Goal: Task Accomplishment & Management: Use online tool/utility

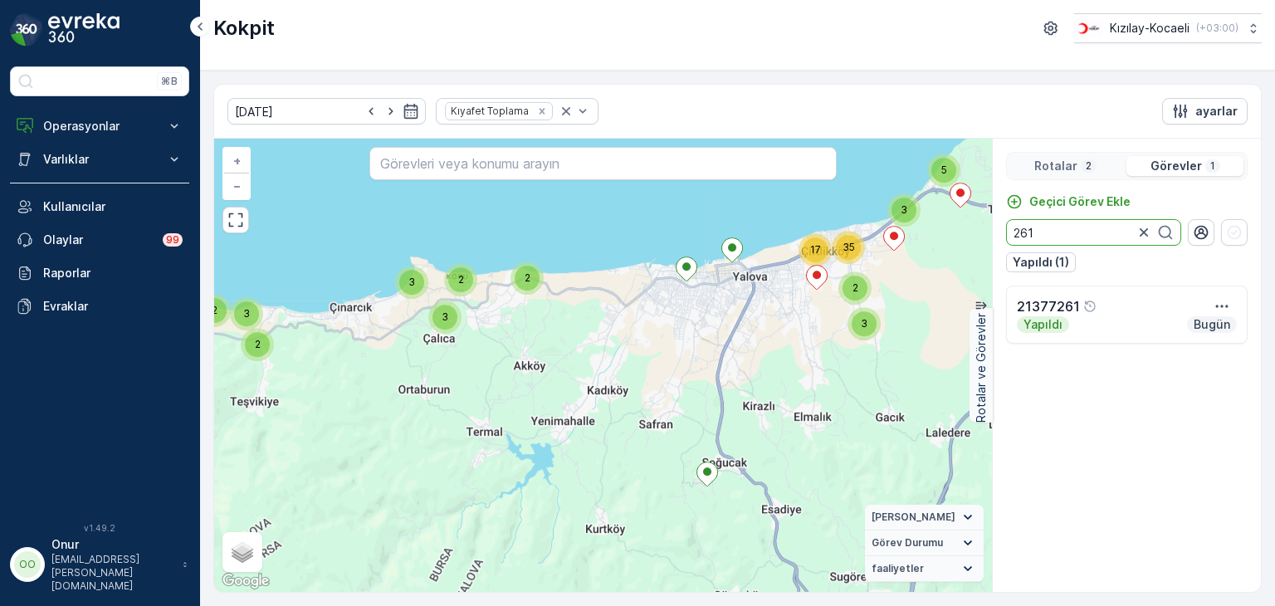
drag, startPoint x: 1065, startPoint y: 234, endPoint x: 956, endPoint y: 234, distance: 108.7
click at [956, 234] on div "3 3 2 5 35 17 6 2 7 7 2 3 2 5 3 2 3 3 2 + − Uydu Yol haritası Arazi Karışık Lea…" at bounding box center [737, 365] width 1046 height 453
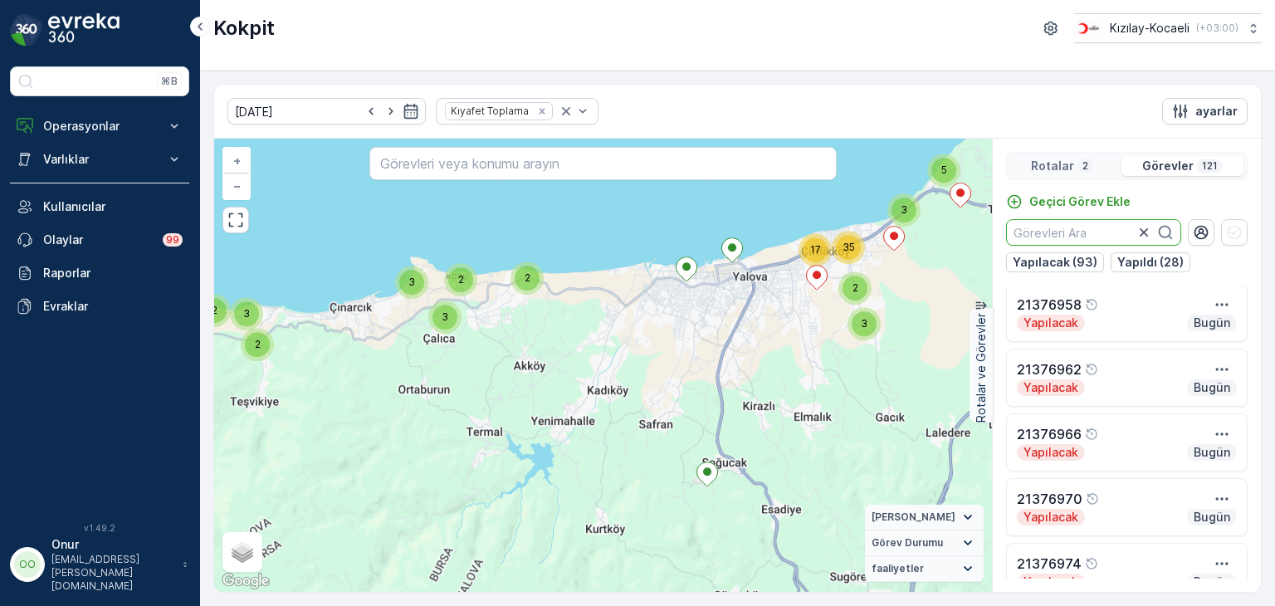
scroll to position [166, 0]
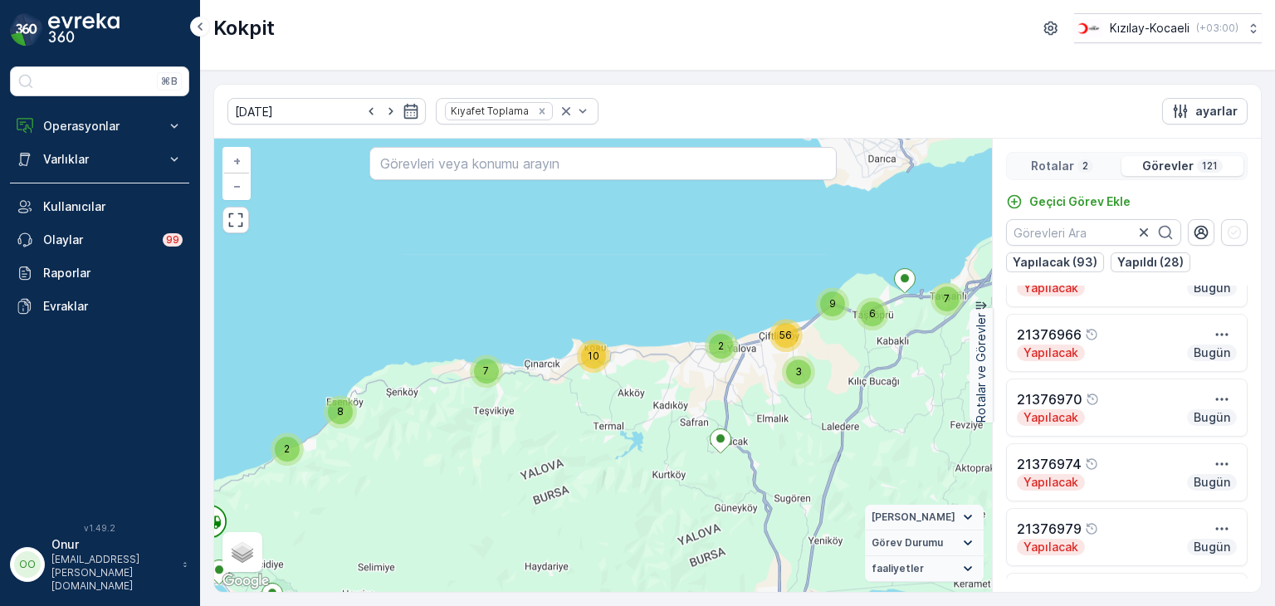
drag, startPoint x: 617, startPoint y: 429, endPoint x: 983, endPoint y: 430, distance: 366.0
click at [983, 430] on div "7 2 8 10 7 7 2 6 9 3 56 + − Uydu Yol haritası Arazi Karışık Leaflet Klavye kısa…" at bounding box center [603, 365] width 778 height 453
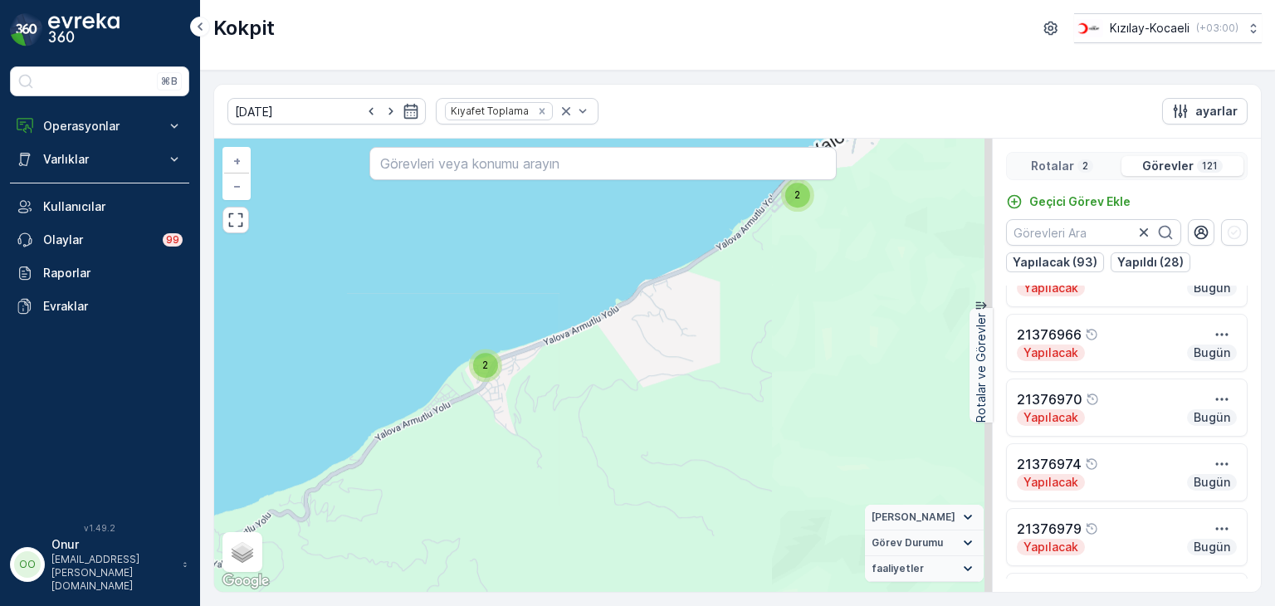
drag, startPoint x: 819, startPoint y: 278, endPoint x: 505, endPoint y: 453, distance: 359.3
click at [505, 453] on div "3 2 2 2 2 3 2 2 2 3 4 4 2 2 2 2 3 6 3 3 3 3 4 2 6 3 4 21377261 + − Uydu Yol har…" at bounding box center [603, 365] width 778 height 453
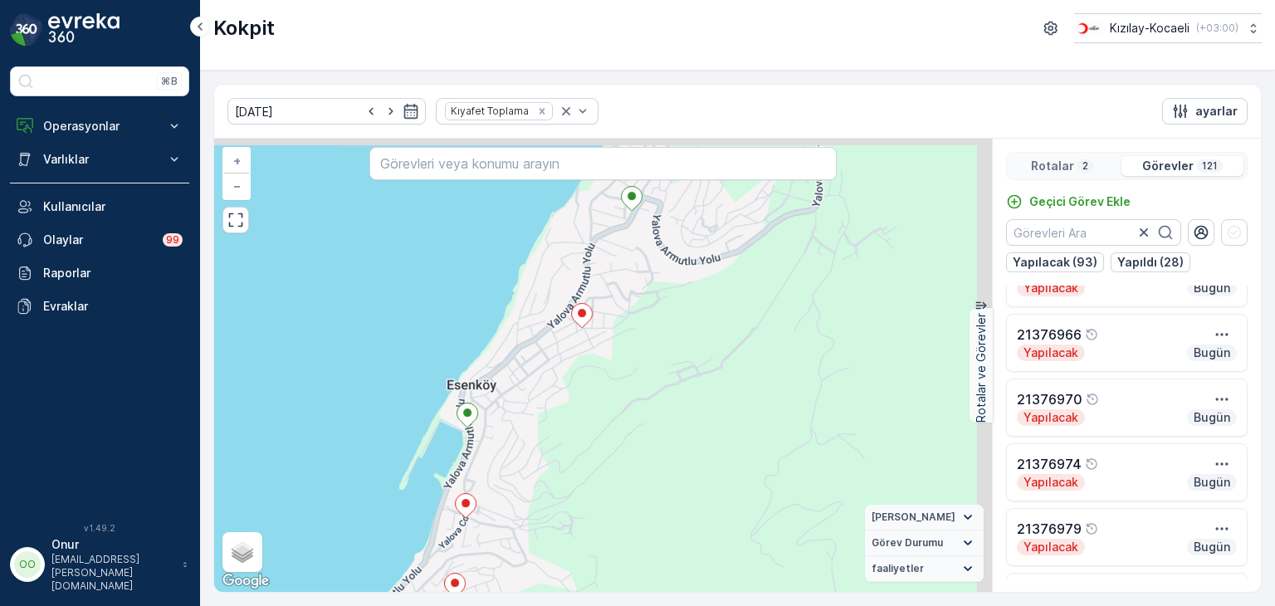
drag, startPoint x: 690, startPoint y: 320, endPoint x: 539, endPoint y: 497, distance: 233.7
click at [539, 497] on div "2 2 2 2 3 3 2 2 2 2 3 2 3 2 2 2 2 3 21377261 + − Uydu Yol haritası Arazi Karışı…" at bounding box center [603, 365] width 778 height 453
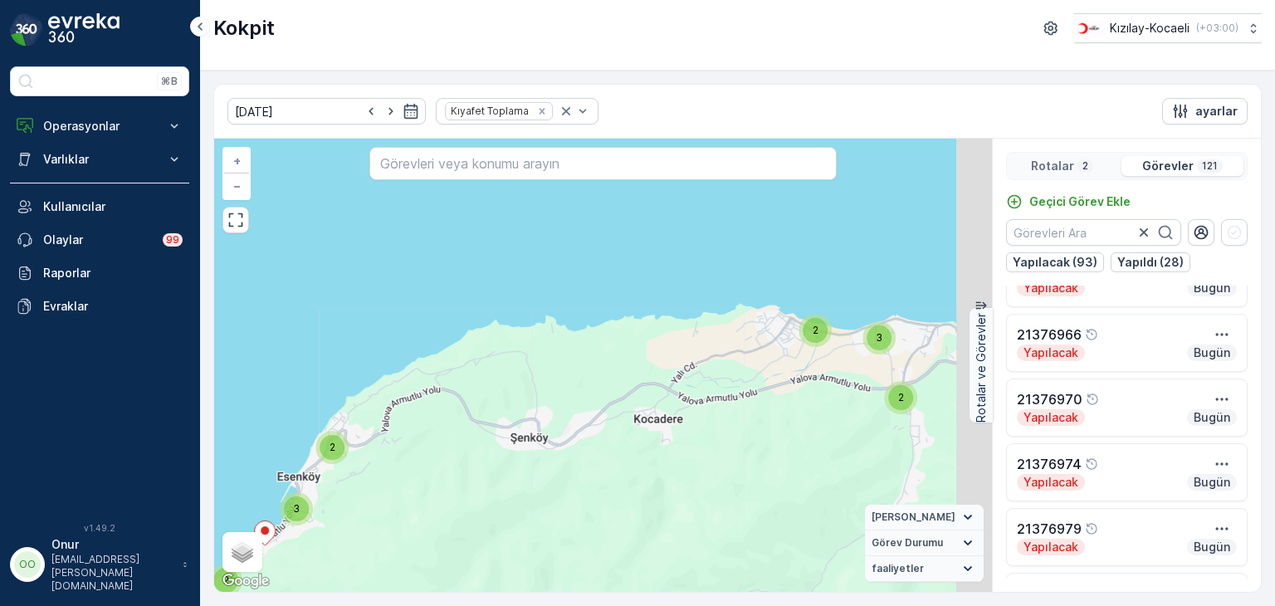
drag, startPoint x: 682, startPoint y: 431, endPoint x: 463, endPoint y: 447, distance: 219.7
click at [463, 447] on div "3 4 2 2 2 3 2 2 3 2 2 2 3 7 6 3 5 2 2 9 7 3 3 10 9 8 21377261 + − Uydu Yol hari…" at bounding box center [603, 365] width 778 height 453
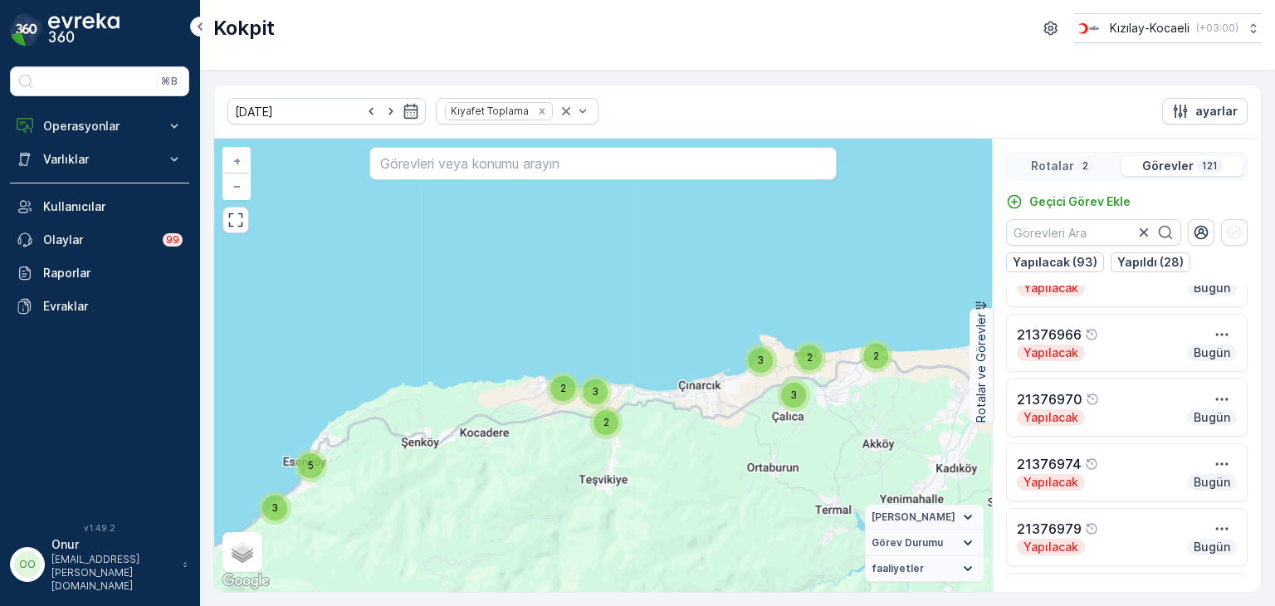
drag, startPoint x: 747, startPoint y: 429, endPoint x: 661, endPoint y: 437, distance: 86.6
click at [661, 437] on div "7 2 3 5 2 2 3 3 2 2 3 7 6 3 5 3 2 17 35 21377261 + − Uydu Yol haritası Arazi Ka…" at bounding box center [603, 365] width 778 height 453
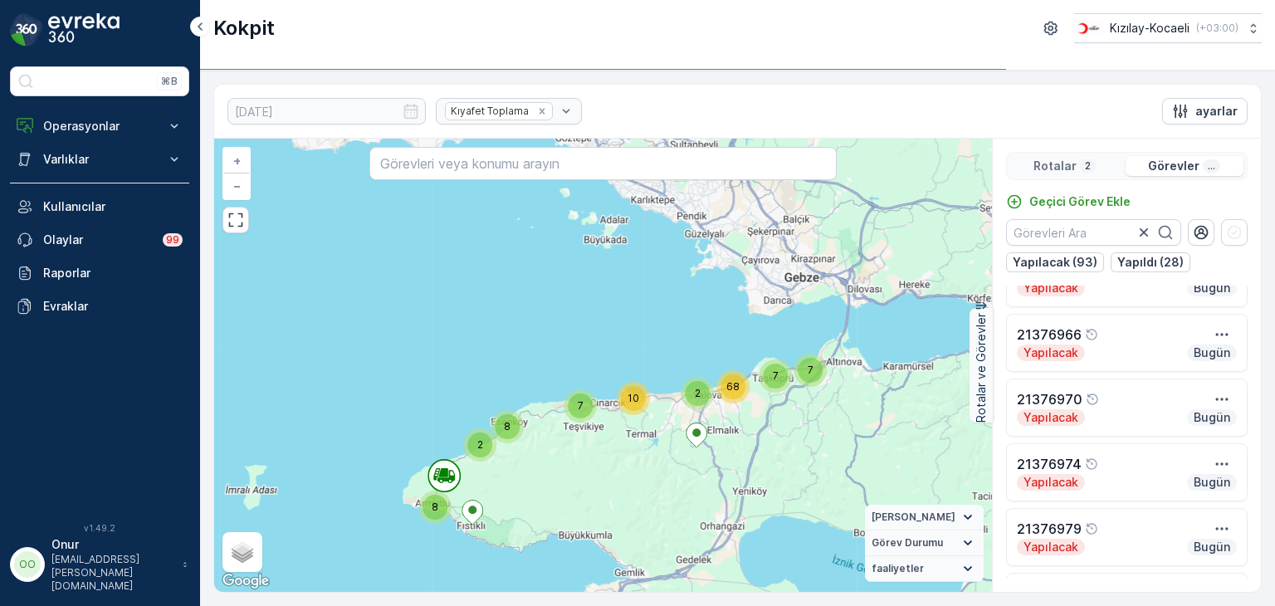
click at [1056, 161] on p "Rotalar" at bounding box center [1054, 166] width 43 height 17
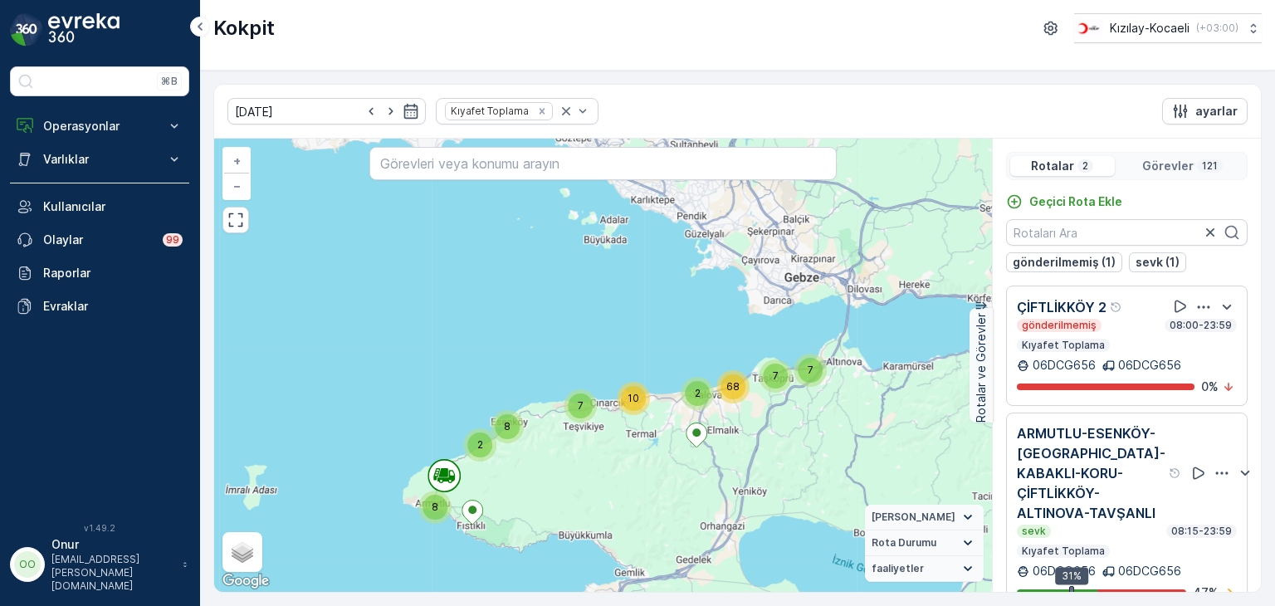
click at [1195, 309] on icon "button" at bounding box center [1203, 307] width 17 height 17
click at [1195, 327] on span "Daha fazla ayrıntı görün" at bounding box center [1183, 329] width 132 height 17
click at [1199, 309] on icon "button" at bounding box center [1203, 307] width 17 height 17
click at [1190, 327] on span "Daha fazla ayrıntı görün" at bounding box center [1183, 329] width 132 height 17
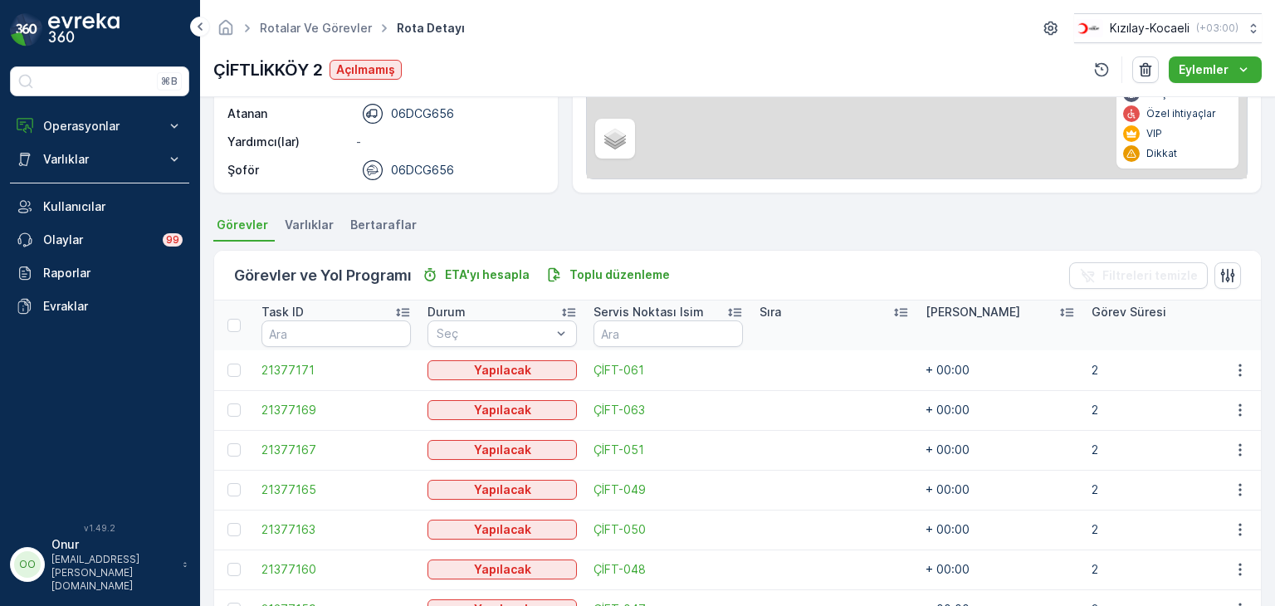
scroll to position [332, 0]
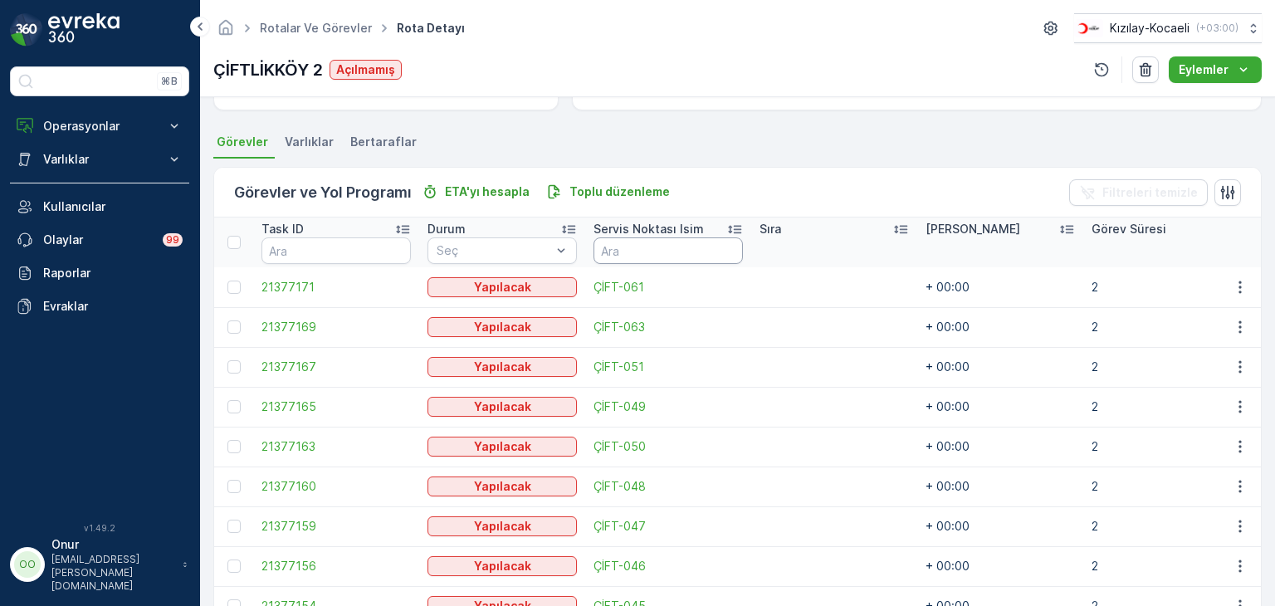
click at [652, 250] on input "text" at bounding box center [667, 250] width 149 height 27
type input "045"
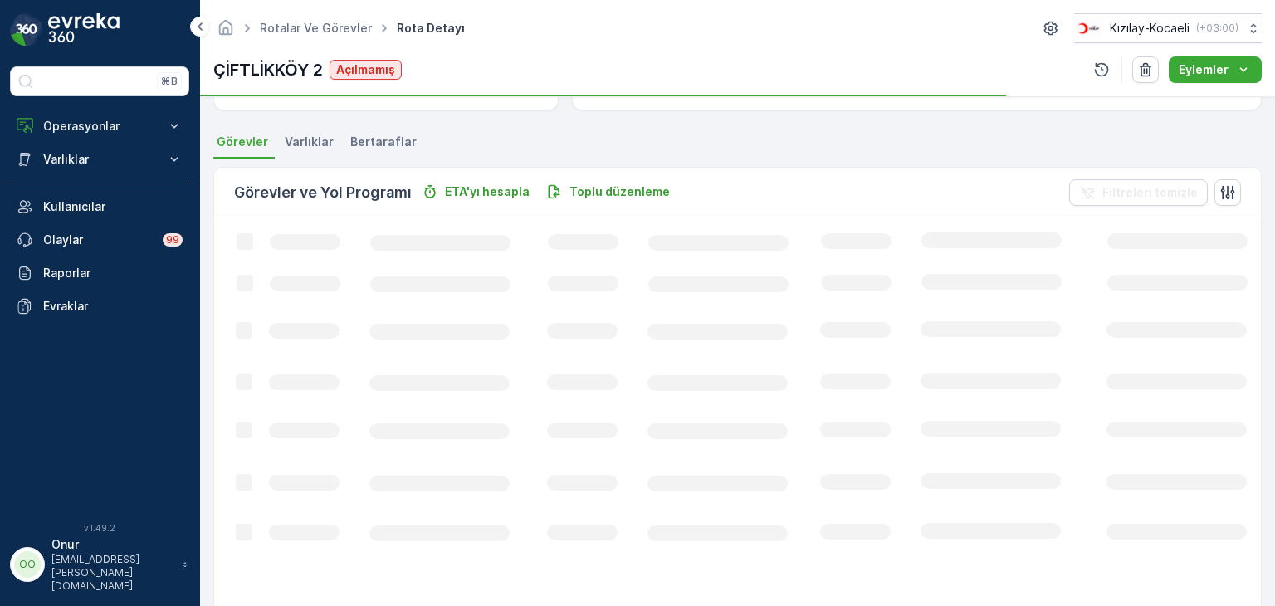
scroll to position [249, 0]
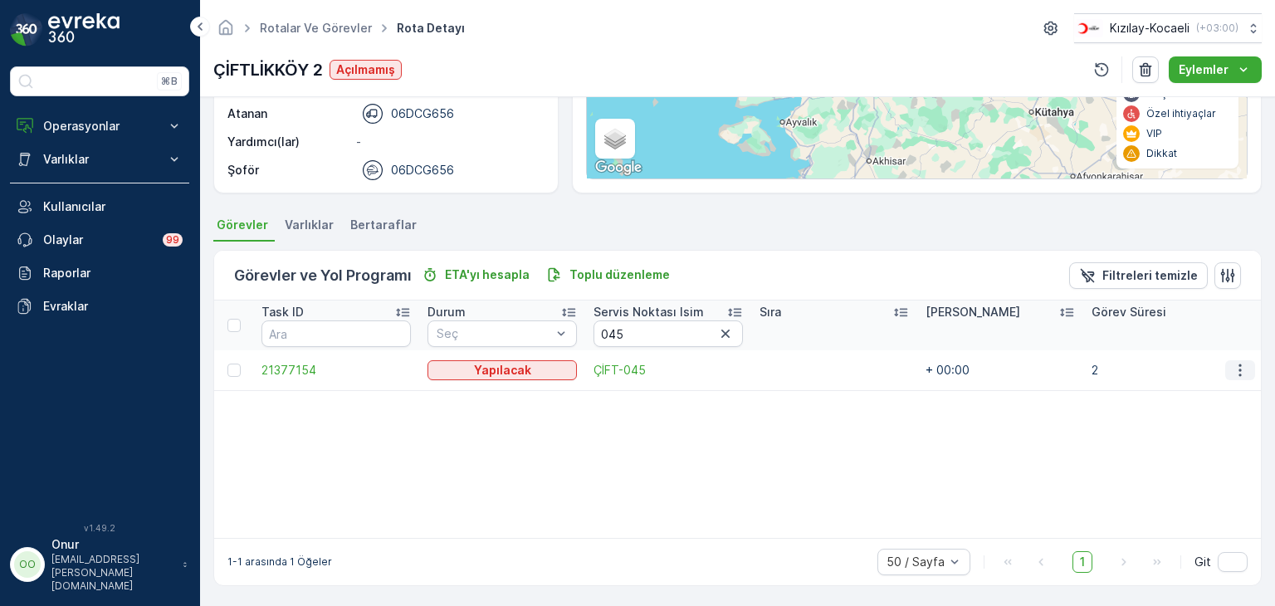
click at [1235, 374] on icon "button" at bounding box center [1240, 370] width 17 height 17
click at [1196, 389] on span "Daha fazla ayrıntı görün" at bounding box center [1201, 393] width 132 height 17
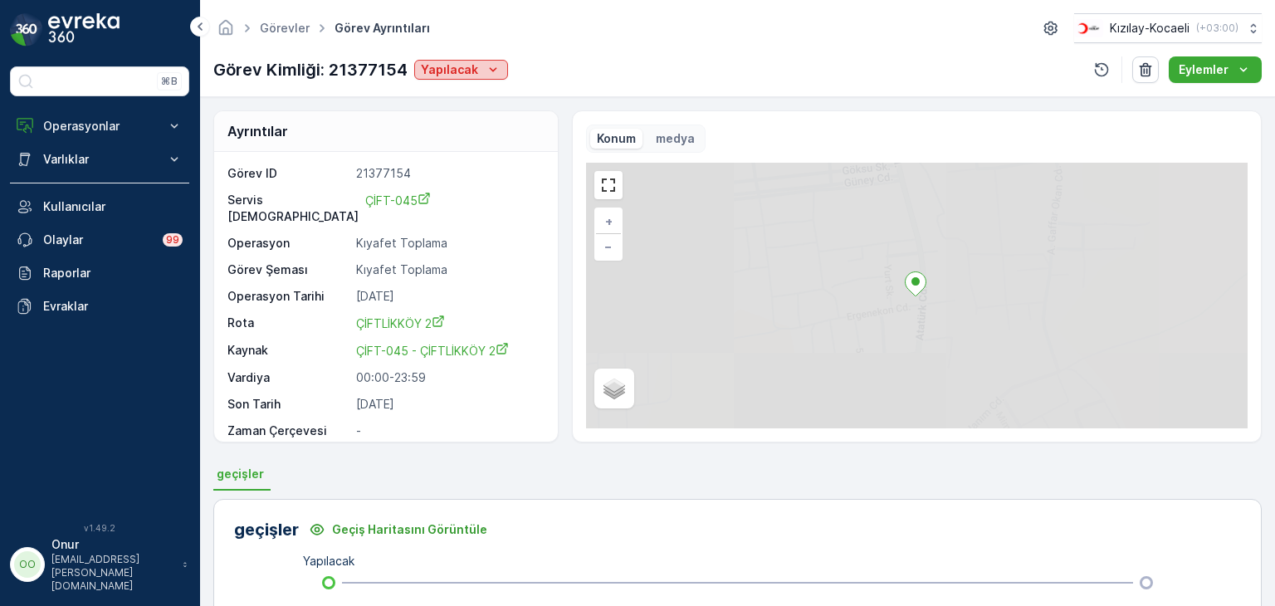
click at [490, 68] on icon "Yapılacak" at bounding box center [493, 69] width 7 height 4
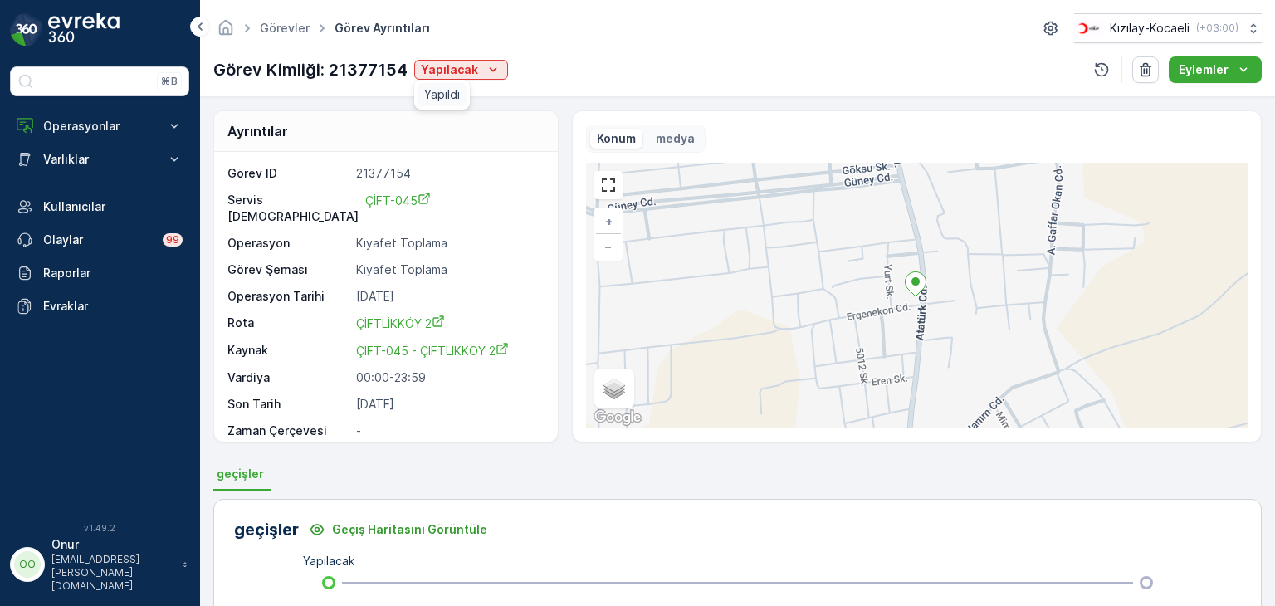
click at [446, 90] on span "Yapıldı" at bounding box center [442, 94] width 36 height 17
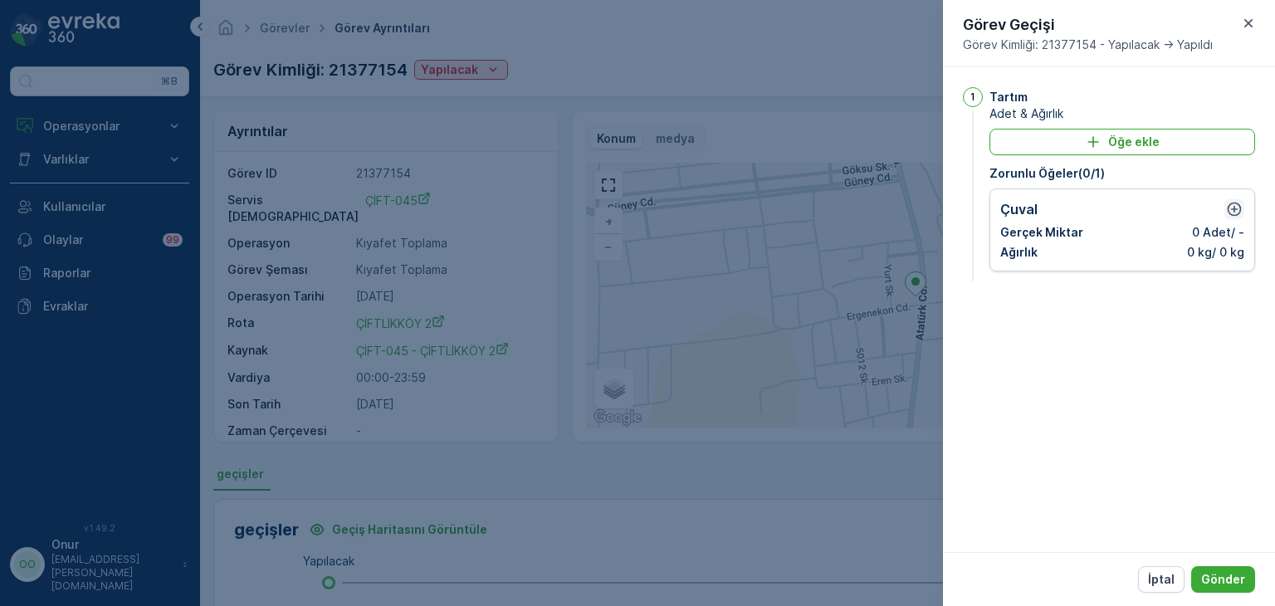
click at [1233, 212] on icon "button" at bounding box center [1234, 209] width 17 height 17
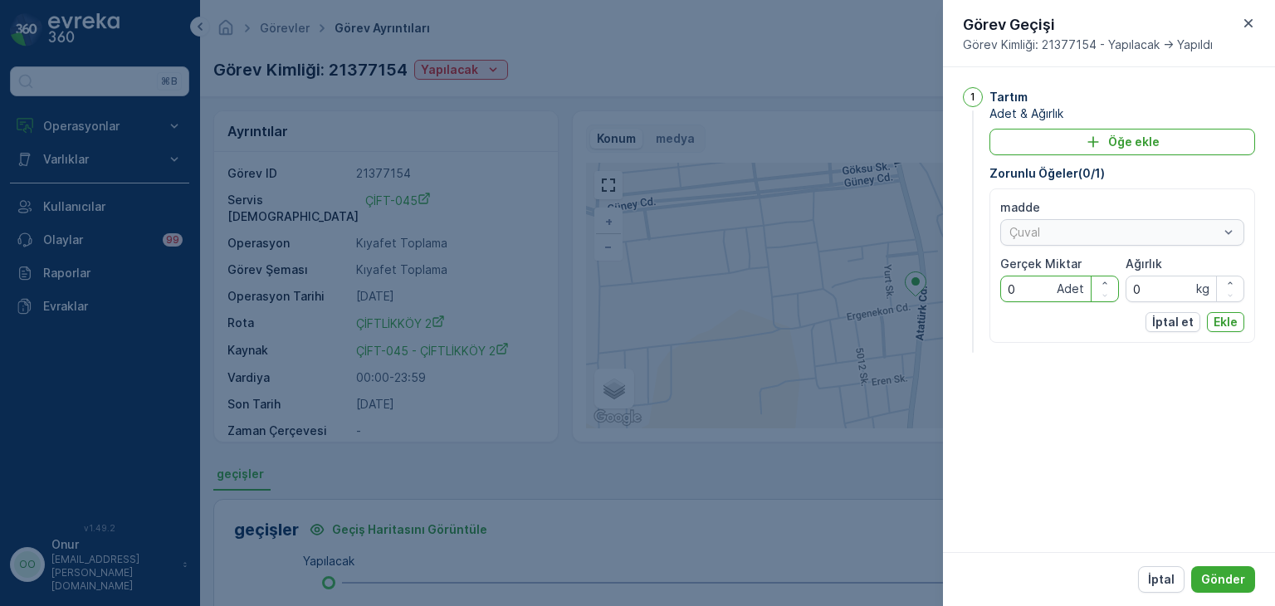
drag, startPoint x: 1032, startPoint y: 288, endPoint x: 993, endPoint y: 286, distance: 39.0
click at [993, 286] on div "madde Çuval Gerçek Miktar 0 Adet Ağırlık 0 kg İptal et Ekle" at bounding box center [1122, 265] width 266 height 154
type Miktar "6"
drag, startPoint x: 1139, startPoint y: 290, endPoint x: 1129, endPoint y: 290, distance: 10.0
click at [1129, 290] on input "0" at bounding box center [1184, 289] width 119 height 27
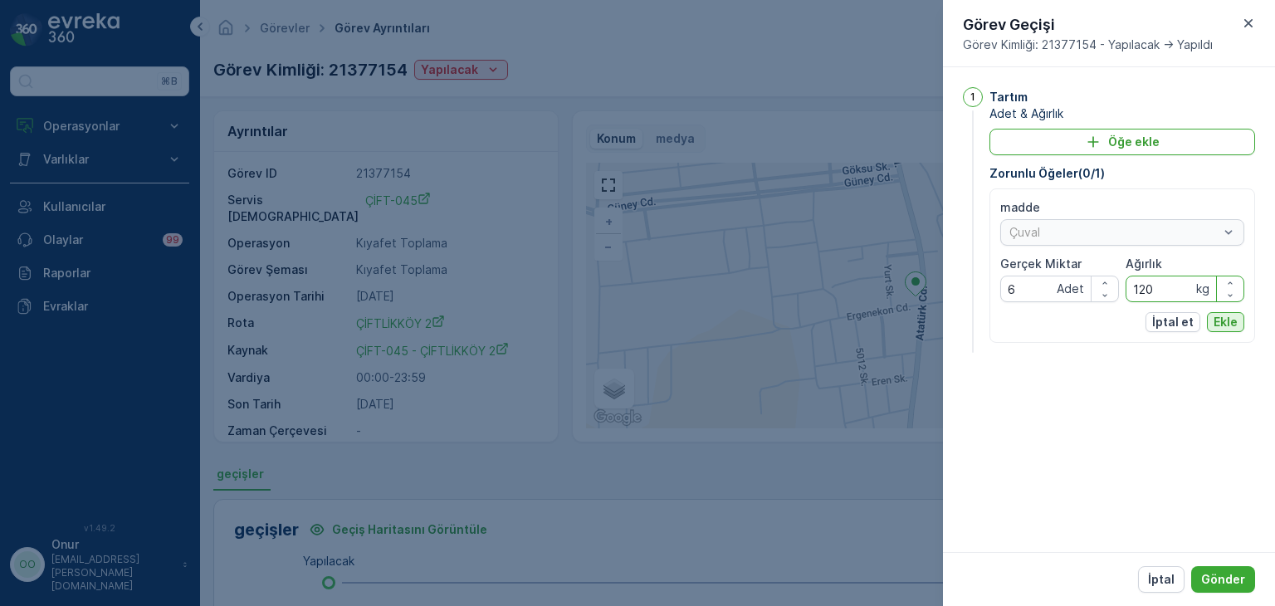
type input "120"
click at [1207, 321] on button "Ekle" at bounding box center [1225, 322] width 37 height 20
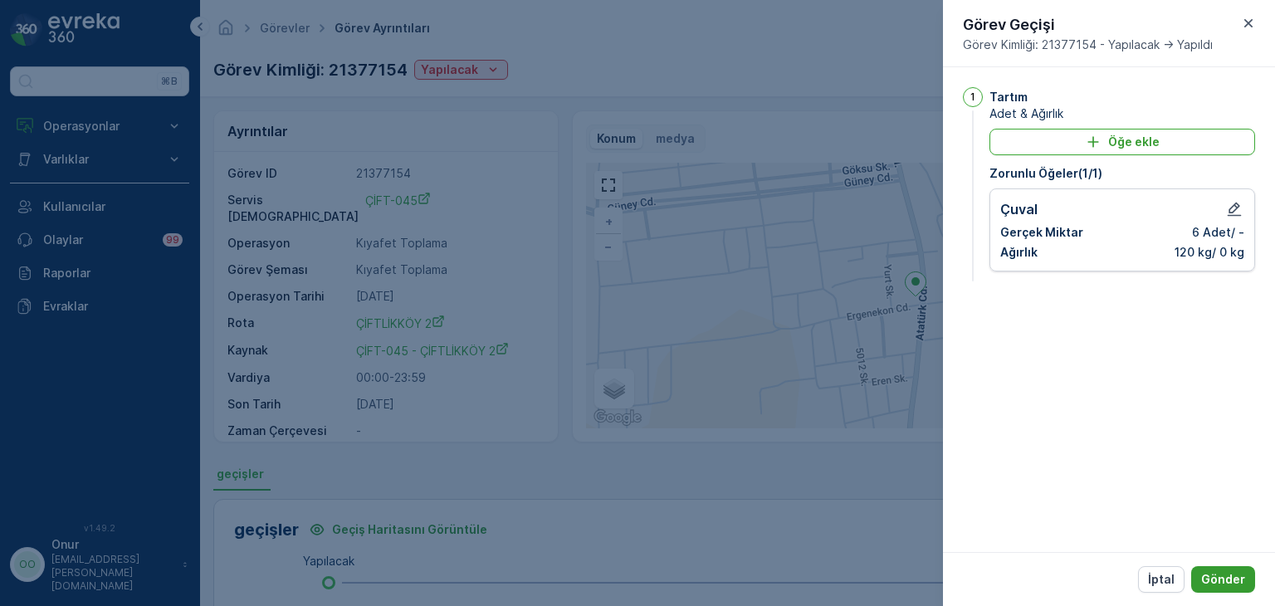
click at [1222, 572] on p "Gönder" at bounding box center [1223, 579] width 44 height 17
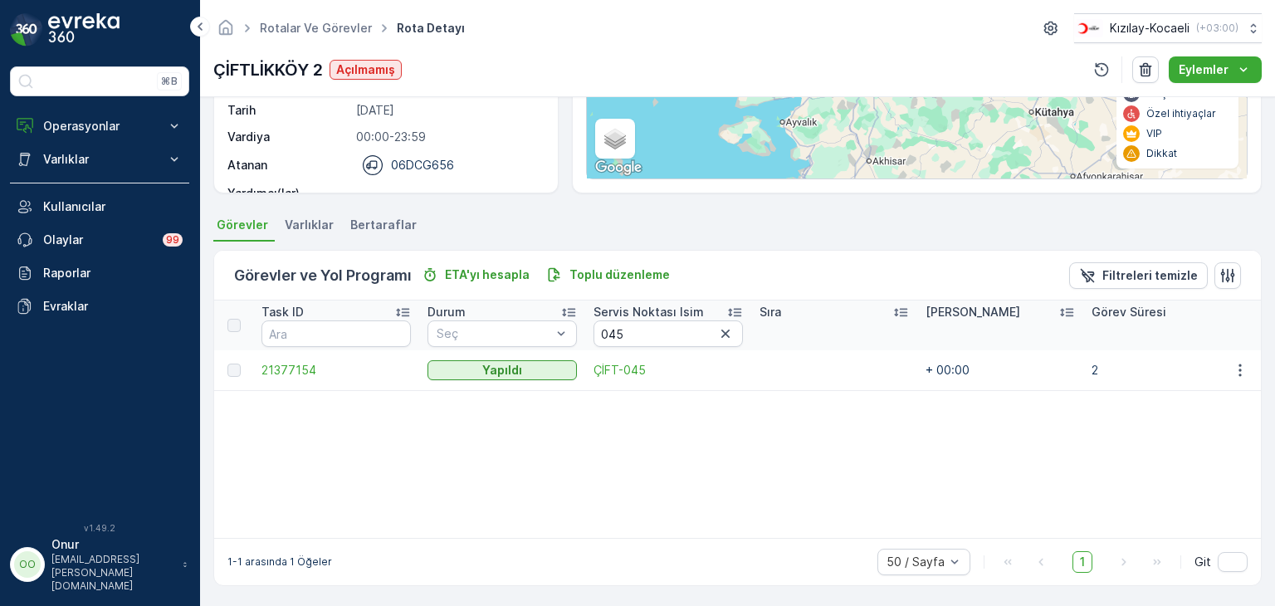
scroll to position [249, 0]
drag, startPoint x: 653, startPoint y: 327, endPoint x: 542, endPoint y: 321, distance: 111.4
click at [542, 321] on tr "Task ID Durum Seç Servis Noktası Isim 045 Sıra Tahmini Süre Görev Süresi Zaman …" at bounding box center [837, 325] width 1246 height 50
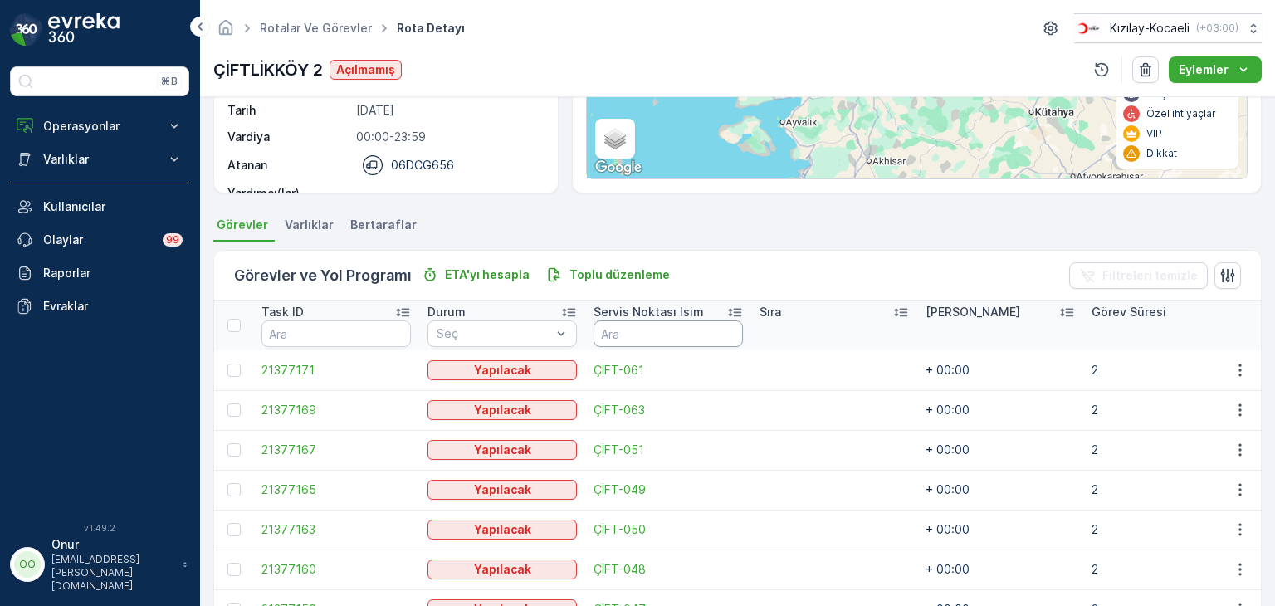
click at [641, 329] on input "text" at bounding box center [667, 333] width 149 height 27
type input "044"
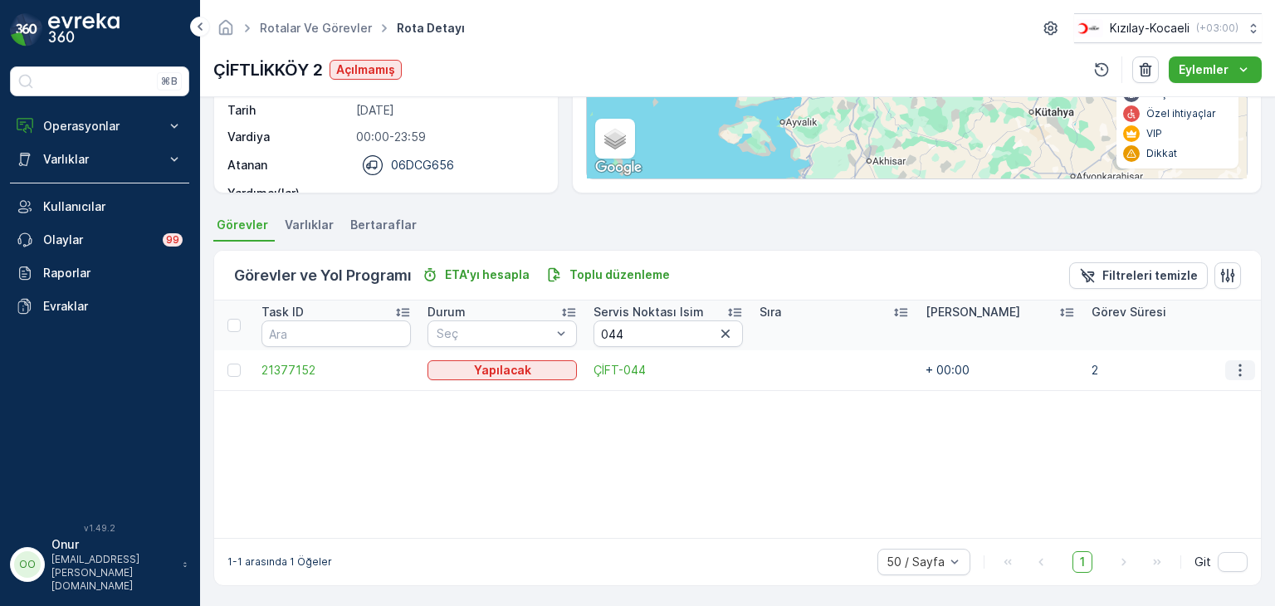
click at [1234, 368] on icon "button" at bounding box center [1240, 370] width 17 height 17
click at [1201, 386] on span "Daha fazla ayrıntı görün" at bounding box center [1201, 393] width 132 height 17
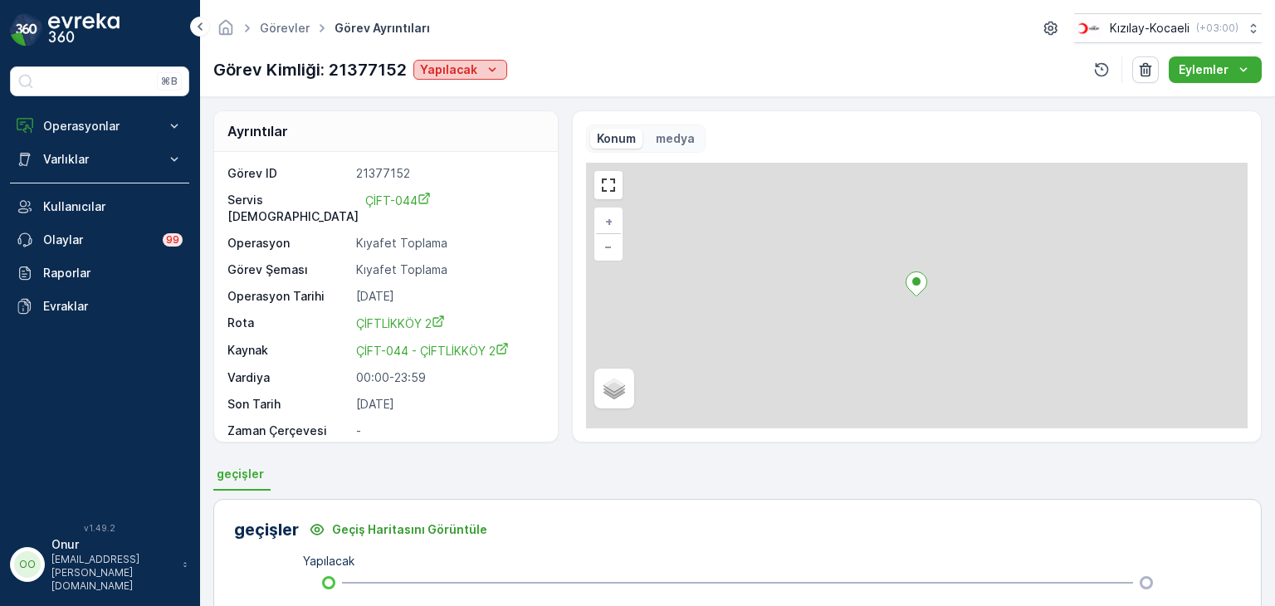
click at [475, 67] on div "Yapılacak" at bounding box center [460, 69] width 80 height 17
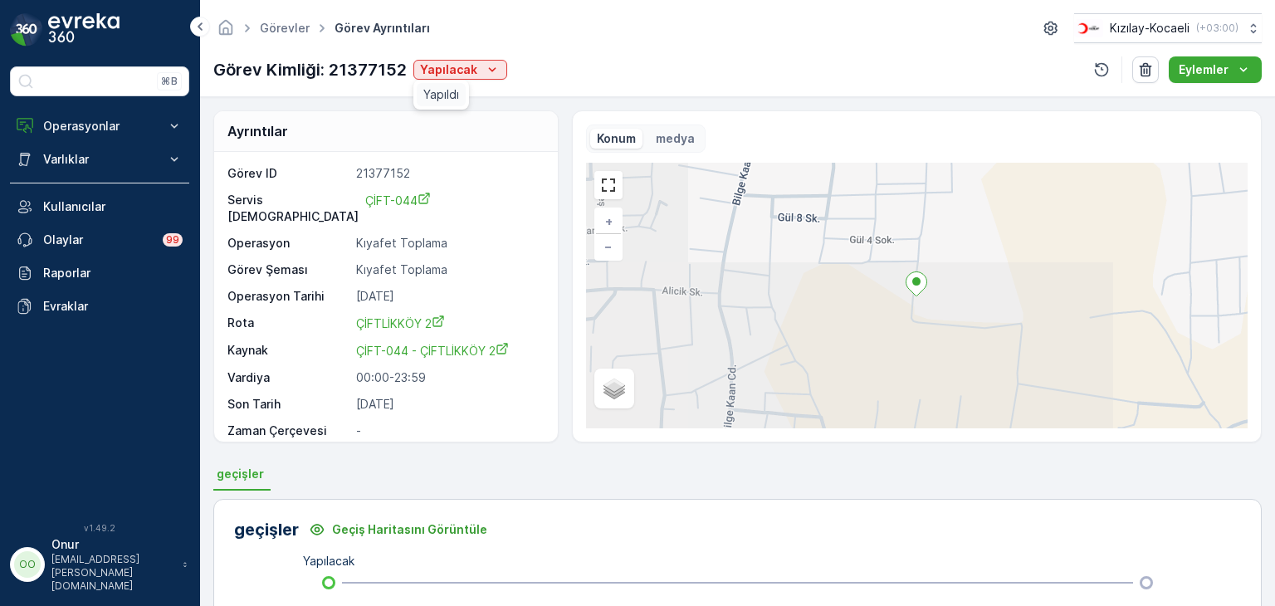
click at [452, 92] on span "Yapıldı" at bounding box center [441, 94] width 36 height 17
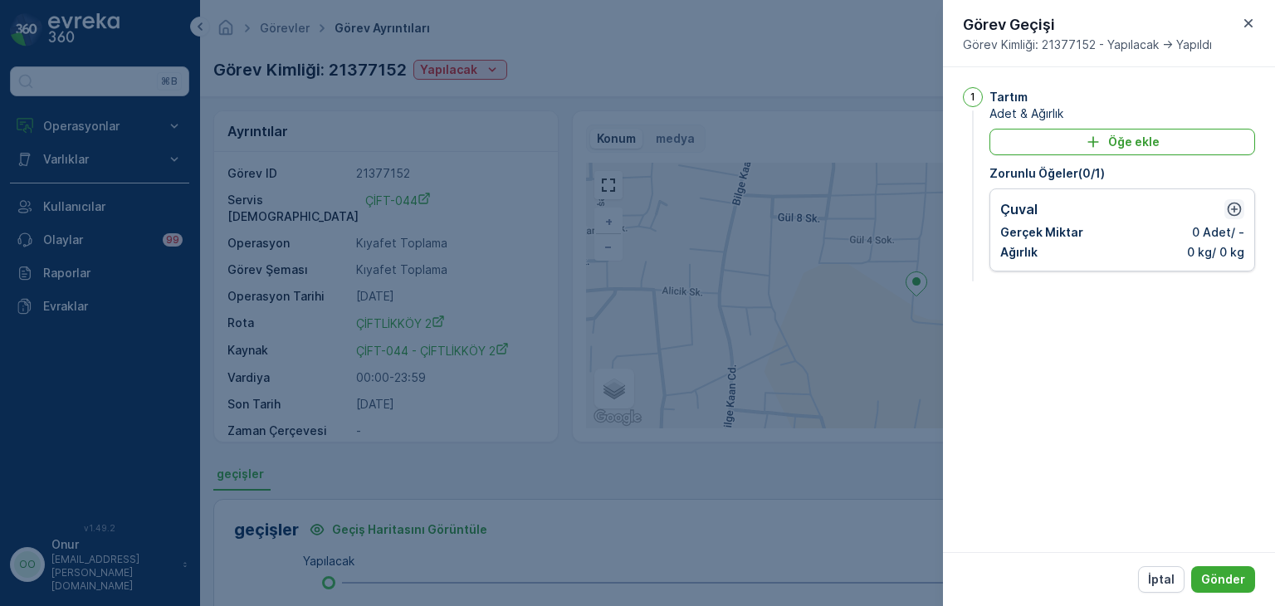
click at [1232, 213] on icon "button" at bounding box center [1234, 209] width 14 height 14
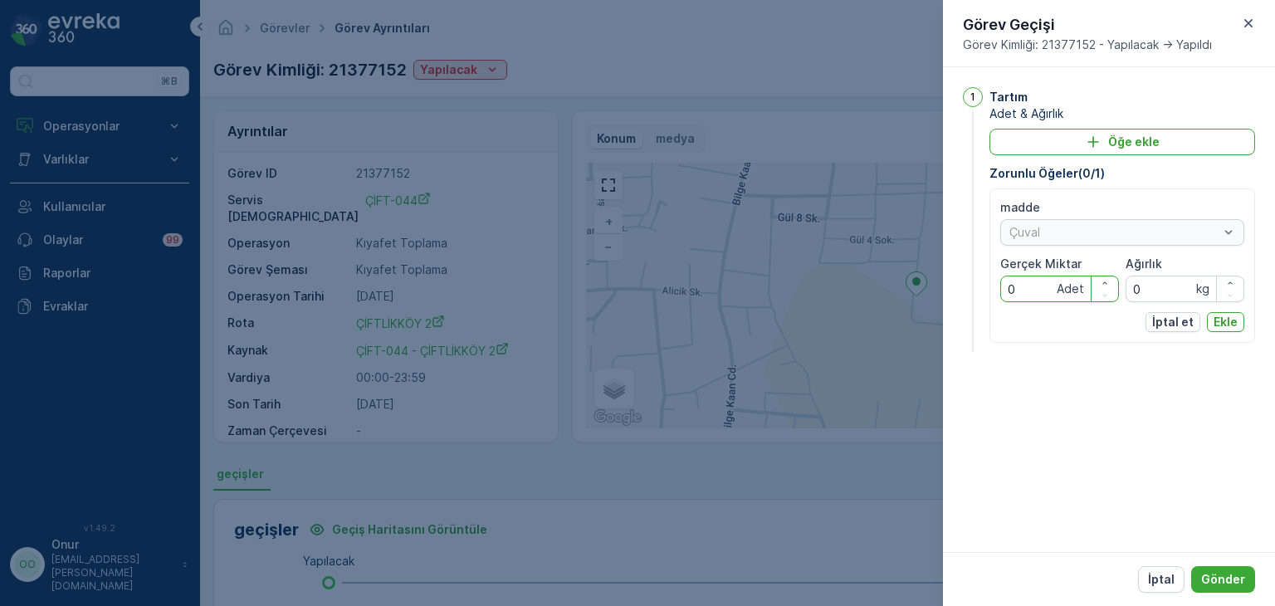
drag, startPoint x: 1026, startPoint y: 286, endPoint x: 988, endPoint y: 285, distance: 37.4
click at [988, 285] on div "1 Tartım Adet & Ağırlık Öğe ekle Zorunlu Öğeler ( 0 / 1 ) madde Çuval Gerçek Mi…" at bounding box center [1109, 221] width 292 height 269
type Miktar "2"
drag, startPoint x: 1163, startPoint y: 290, endPoint x: 1117, endPoint y: 290, distance: 45.6
click at [1117, 290] on div "madde Çuval Gerçek Miktar 2 Adet Ağırlık 0 kg" at bounding box center [1122, 250] width 244 height 103
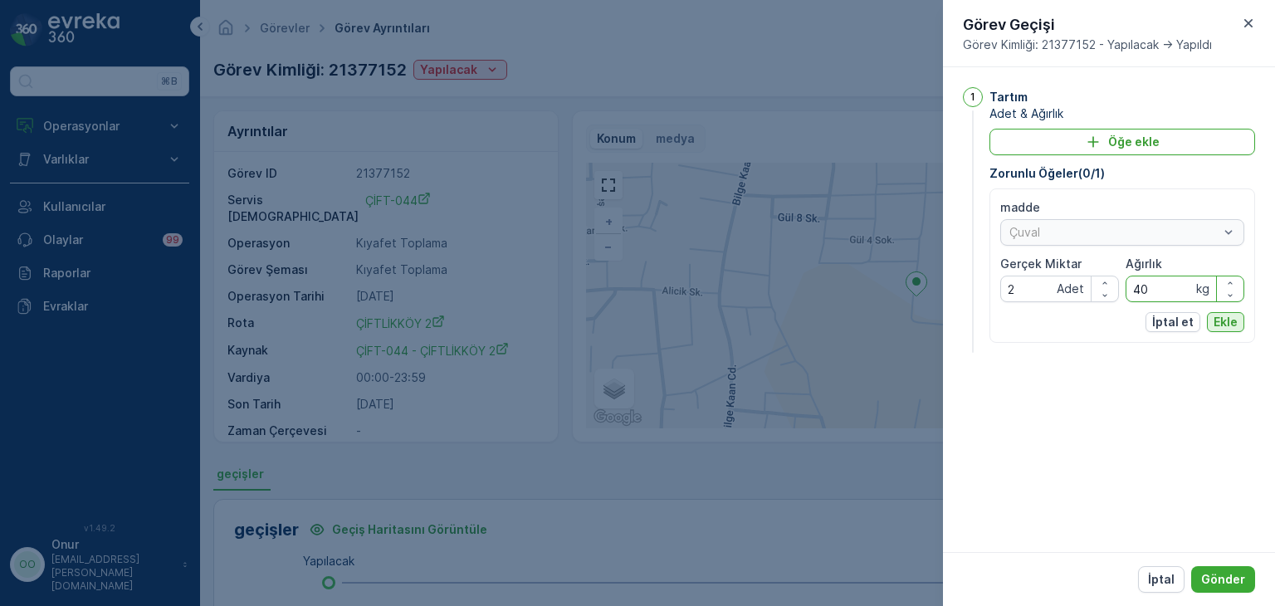
type input "40"
click at [1234, 326] on p "Ekle" at bounding box center [1225, 322] width 24 height 17
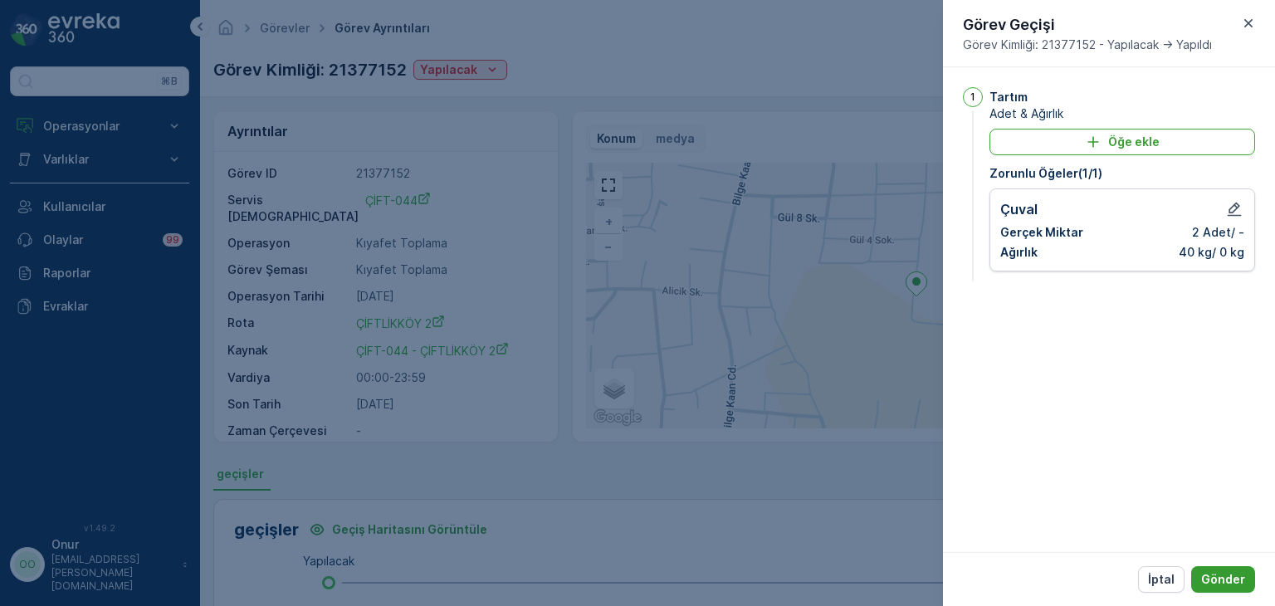
click at [1220, 575] on p "Gönder" at bounding box center [1223, 579] width 44 height 17
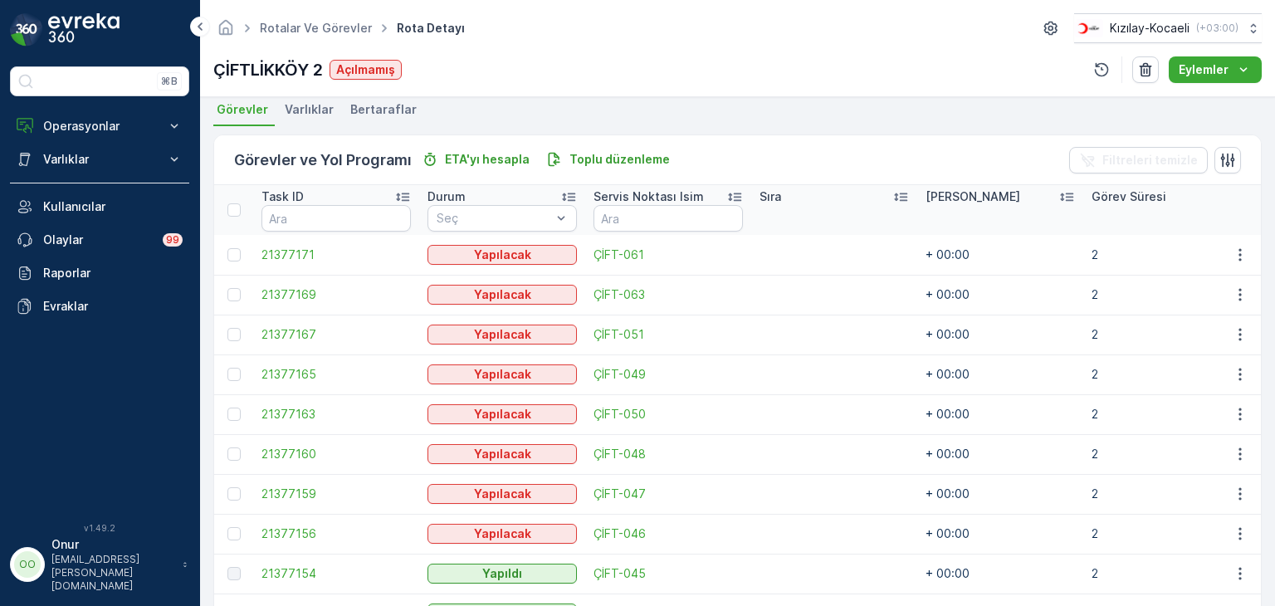
scroll to position [249, 0]
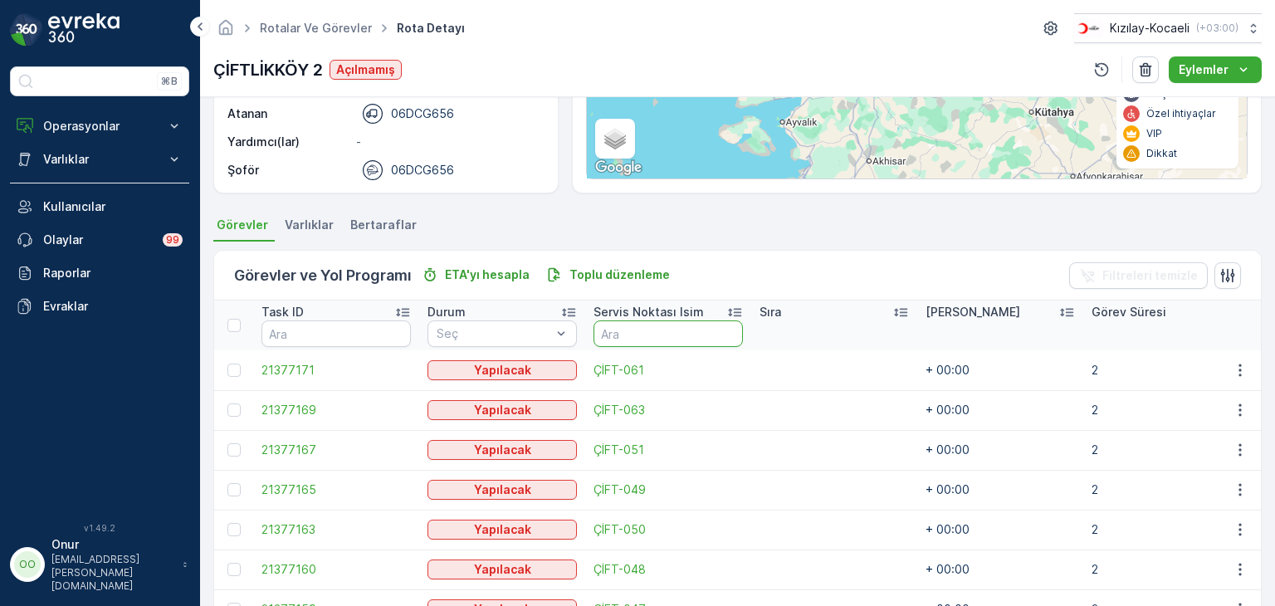
click at [650, 332] on input "text" at bounding box center [667, 333] width 149 height 27
type input "004"
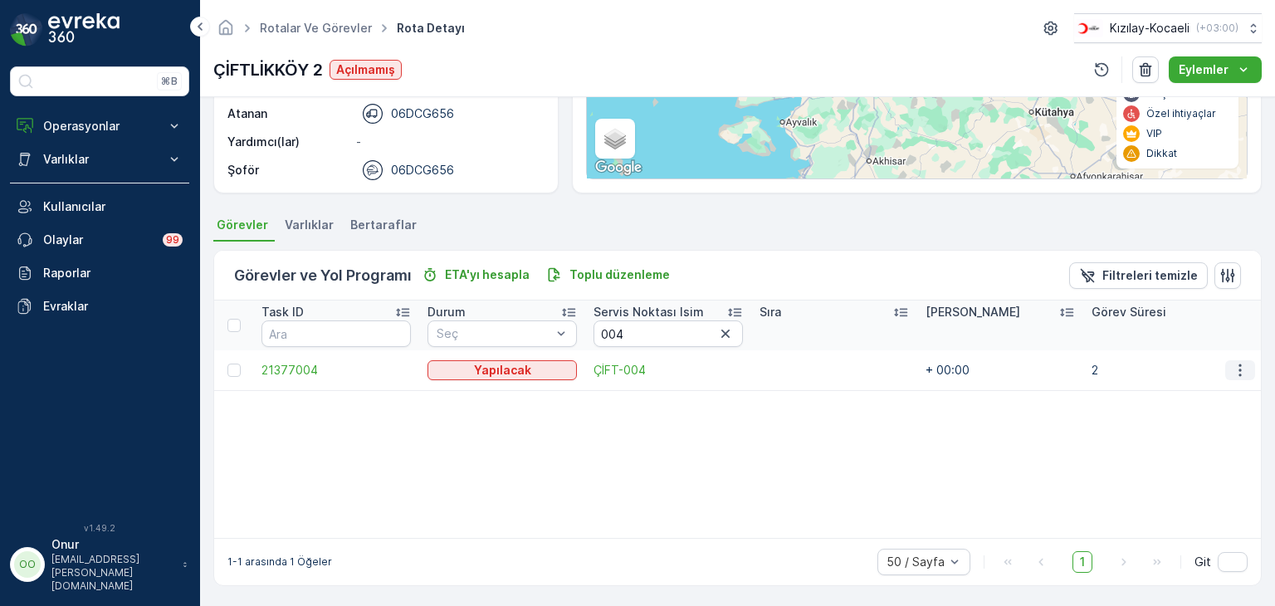
click at [1227, 377] on button "button" at bounding box center [1240, 370] width 30 height 20
click at [1208, 395] on span "Daha fazla ayrıntı görün" at bounding box center [1201, 394] width 132 height 17
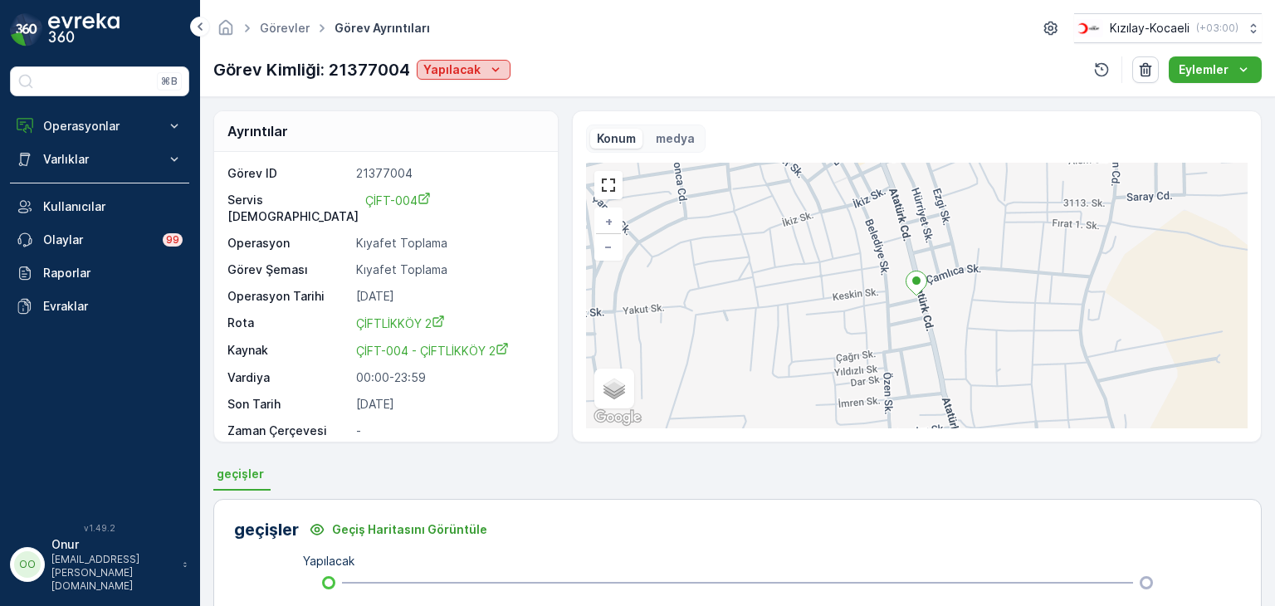
click at [477, 61] on p "Yapılacak" at bounding box center [451, 69] width 57 height 17
click at [449, 87] on span "Yapıldı" at bounding box center [445, 94] width 36 height 17
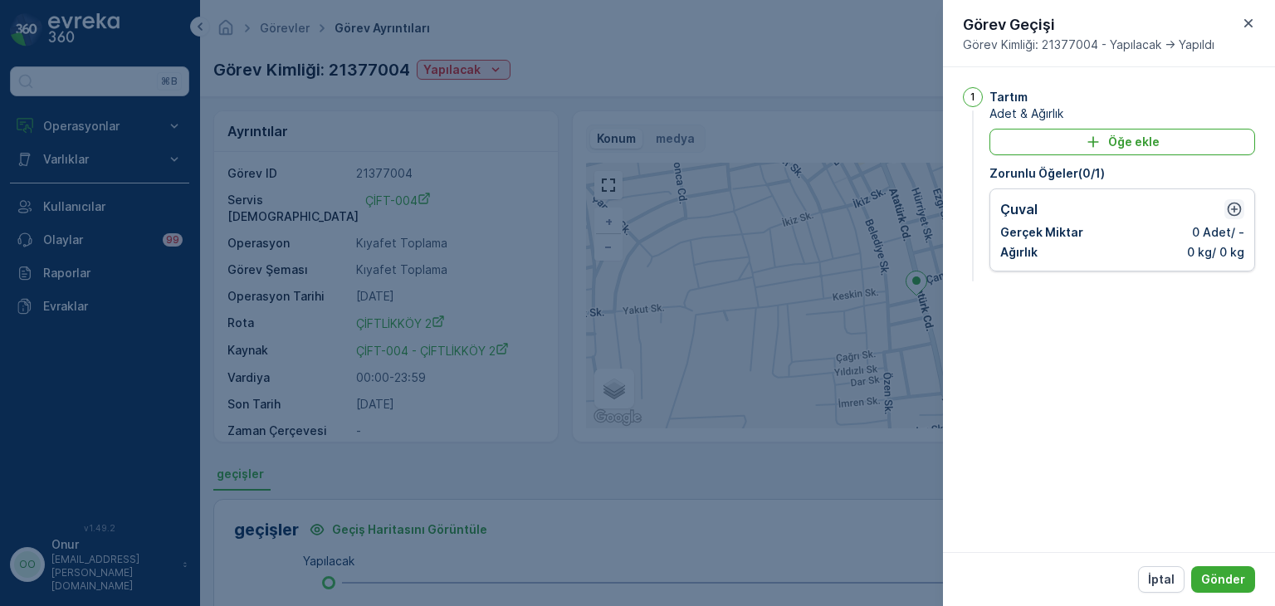
click at [1237, 207] on icon "button" at bounding box center [1234, 209] width 17 height 17
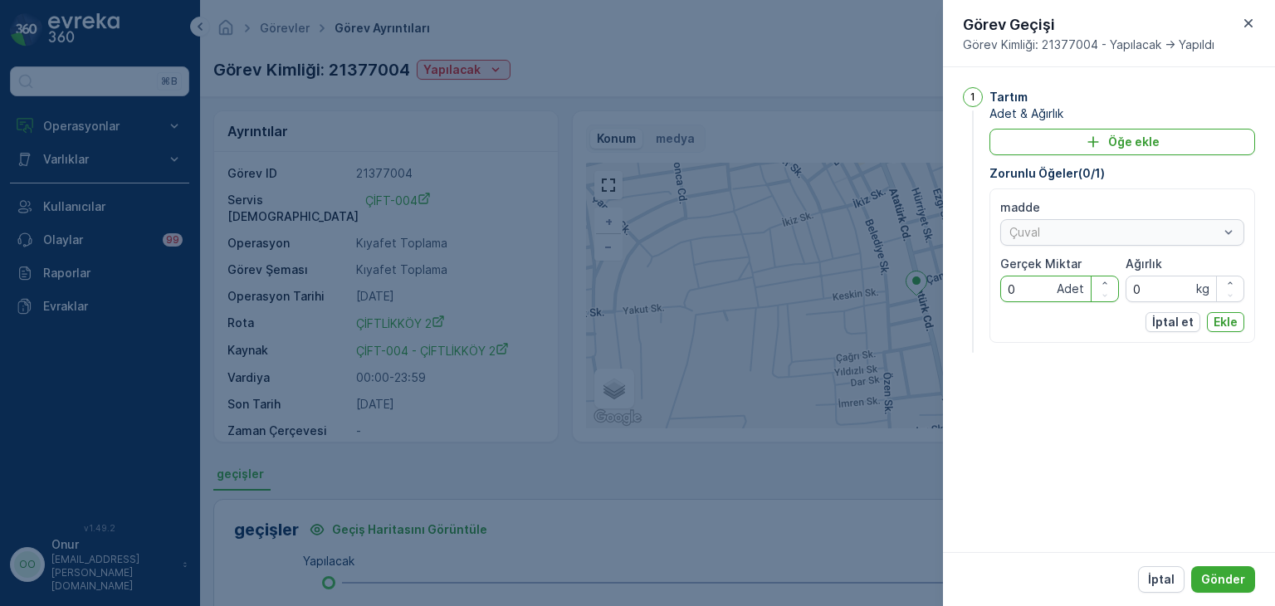
drag, startPoint x: 1025, startPoint y: 286, endPoint x: 991, endPoint y: 285, distance: 34.0
click at [991, 285] on div "madde Çuval Gerçek Miktar 0 Adet Ağırlık 0 kg İptal et Ekle" at bounding box center [1122, 265] width 266 height 154
type Miktar "2"
drag, startPoint x: 1145, startPoint y: 286, endPoint x: 1118, endPoint y: 287, distance: 27.4
click at [1118, 287] on div "madde Çuval Gerçek Miktar 2 Adet Ağırlık 0 kg" at bounding box center [1122, 250] width 244 height 103
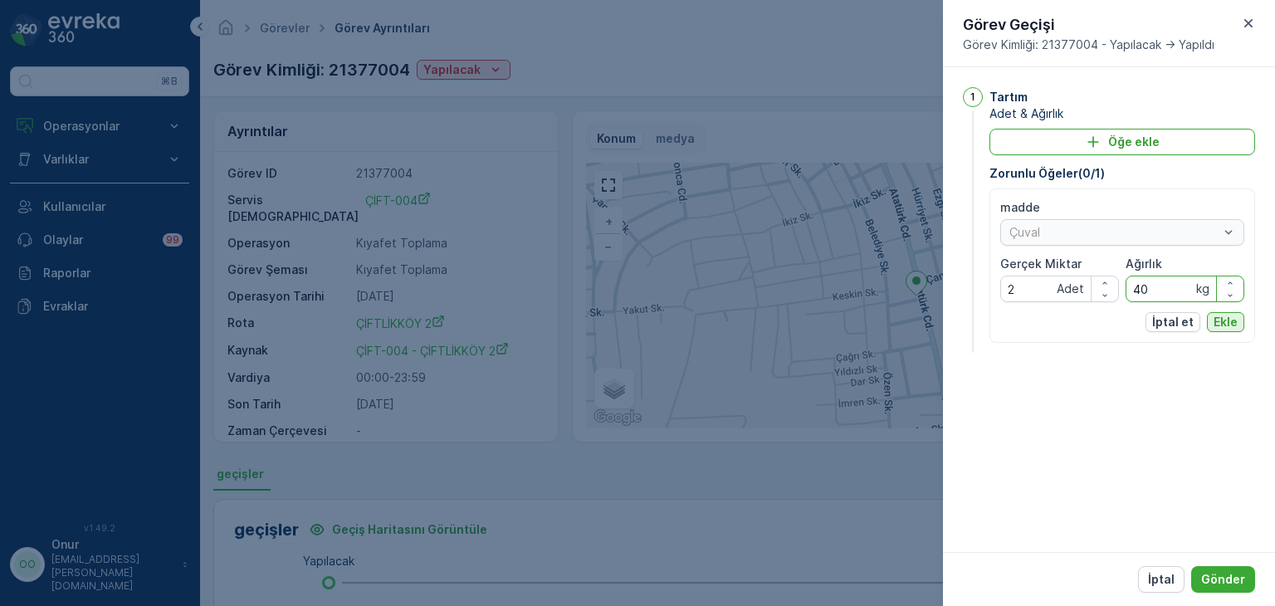
type input "40"
click at [1232, 324] on p "Ekle" at bounding box center [1225, 322] width 24 height 17
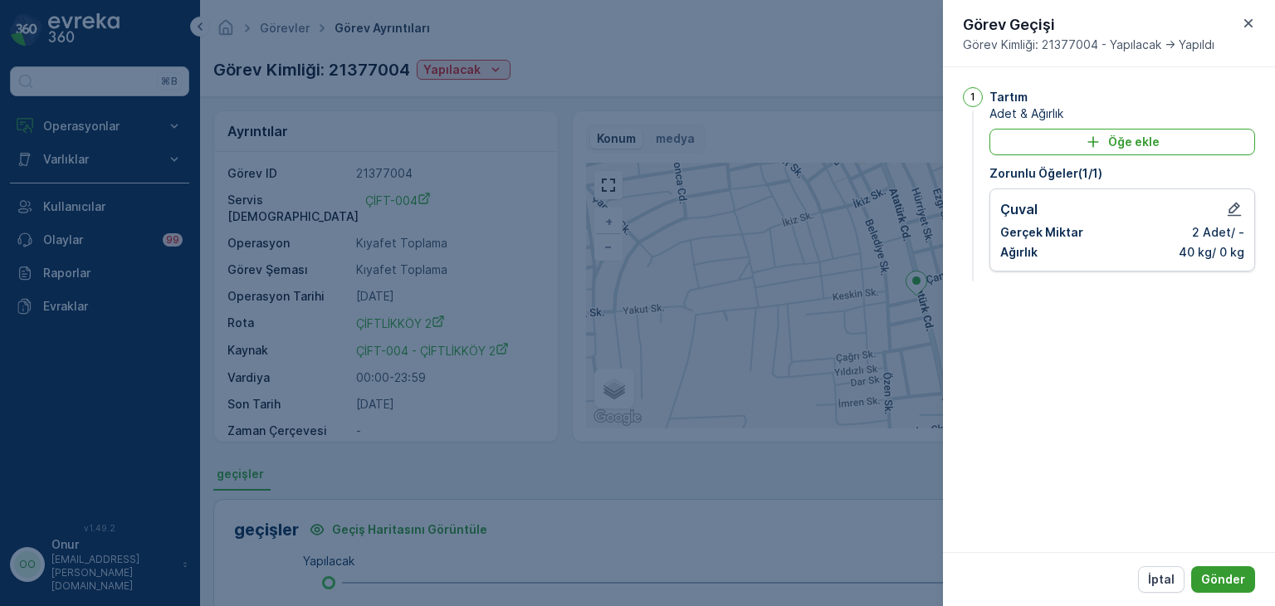
click at [1226, 578] on p "Gönder" at bounding box center [1223, 579] width 44 height 17
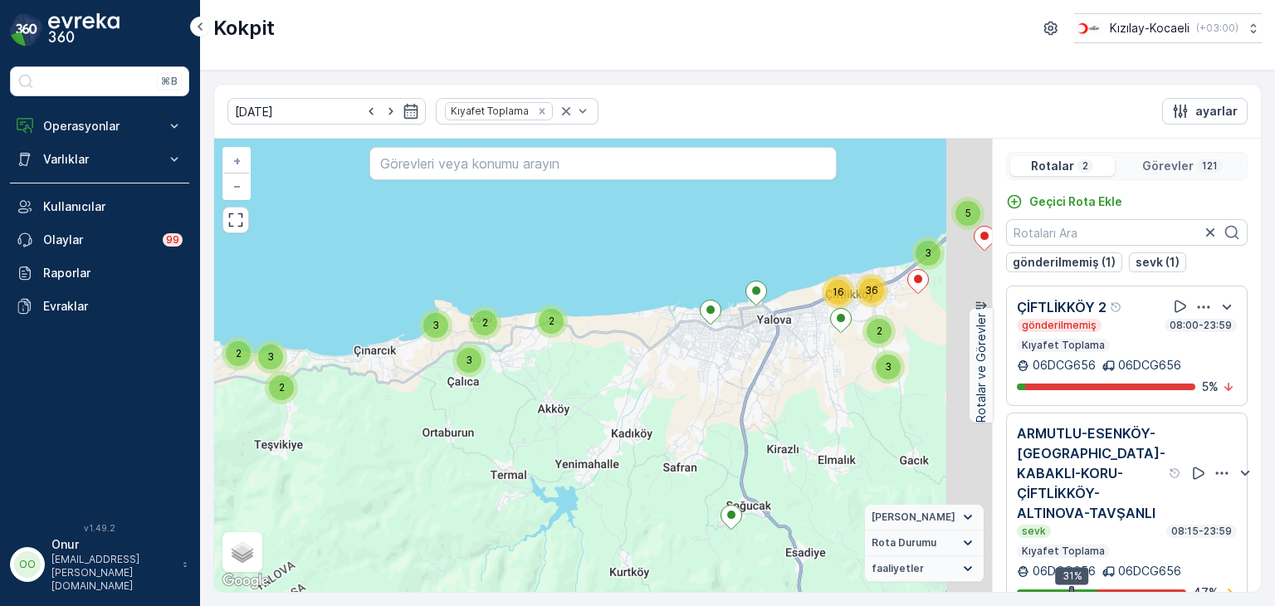
drag, startPoint x: 718, startPoint y: 310, endPoint x: 656, endPoint y: 409, distance: 117.4
click at [656, 409] on div "7 2 3 5 2 3 2 3 2 3 2 7 6 3 5 3 2 16 36 + − Uydu Yol haritası Arazi Karışık Lea…" at bounding box center [603, 365] width 778 height 453
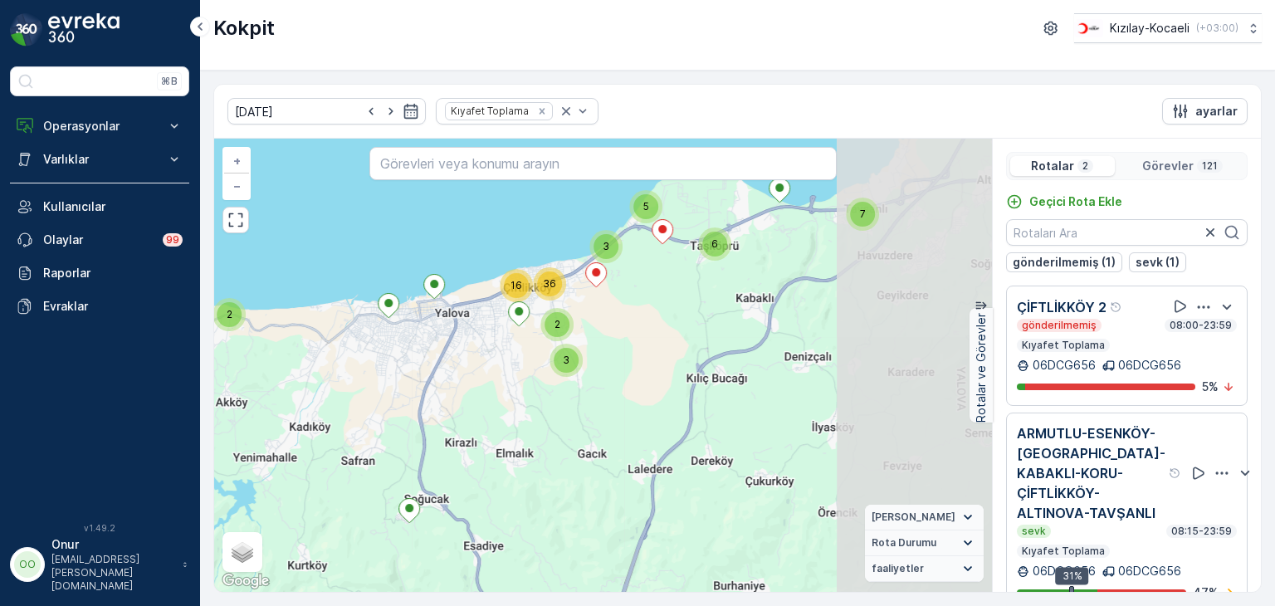
drag, startPoint x: 839, startPoint y: 412, endPoint x: 518, endPoint y: 405, distance: 321.2
click at [518, 405] on div "7 2 3 5 2 3 2 3 2 3 2 7 6 3 5 3 2 16 36 + − Uydu Yol haritası Arazi Karışık Lea…" at bounding box center [603, 365] width 778 height 453
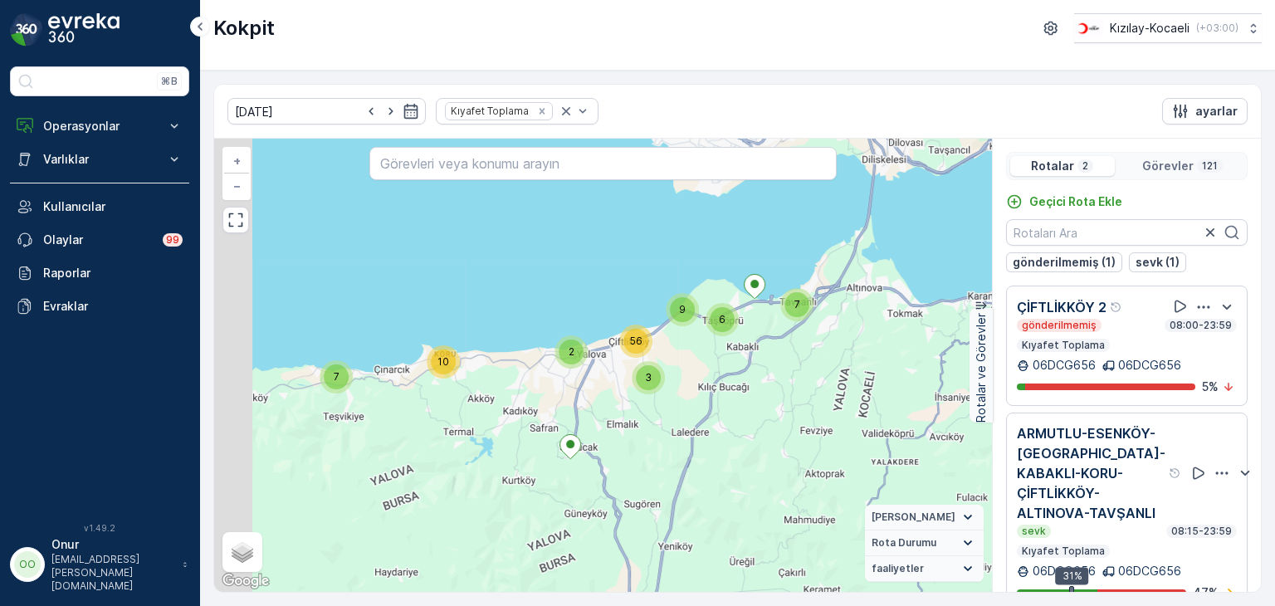
drag, startPoint x: 500, startPoint y: 407, endPoint x: 614, endPoint y: 401, distance: 113.8
click at [614, 401] on div "7 2 8 10 7 7 6 2 9 3 56 + − Uydu Yol haritası Arazi Karışık Leaflet Klavye kısa…" at bounding box center [603, 365] width 778 height 453
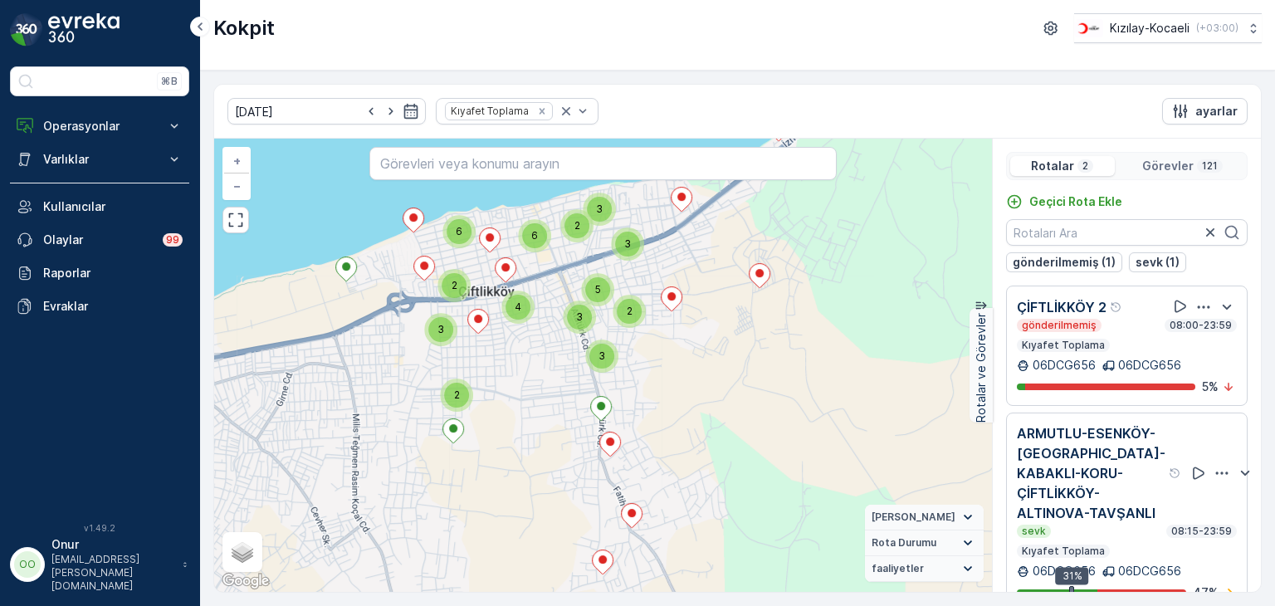
drag, startPoint x: 651, startPoint y: 260, endPoint x: 627, endPoint y: 396, distance: 138.2
click at [627, 396] on div "3 2 2 2 2 2 2 2 2 3 4 4 2 2 2 2 3 6 3 3 2 3 5 2 6 3 4 + − Uydu Yol haritası Ara…" at bounding box center [603, 365] width 778 height 453
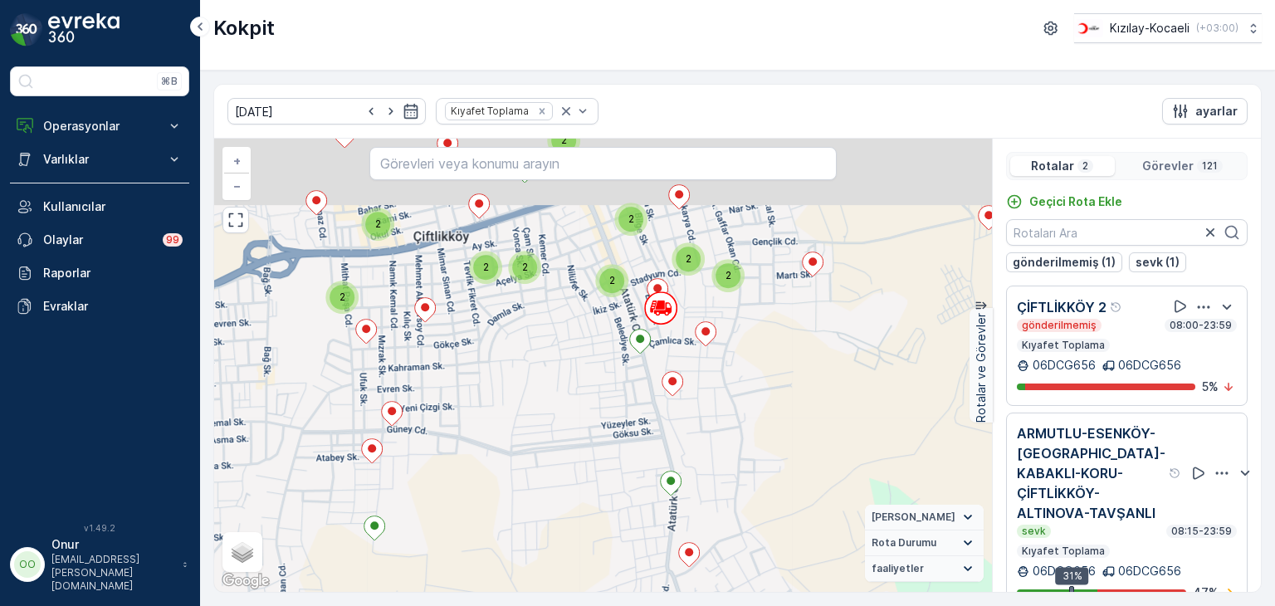
drag, startPoint x: 807, startPoint y: 349, endPoint x: 727, endPoint y: 432, distance: 115.0
click at [727, 432] on div "2 2 2 2 2 3 2 2 2 2 3 2 2 2 2 2 2 2 2 2 + − Uydu Yol haritası Arazi Karışık Lea…" at bounding box center [603, 365] width 778 height 453
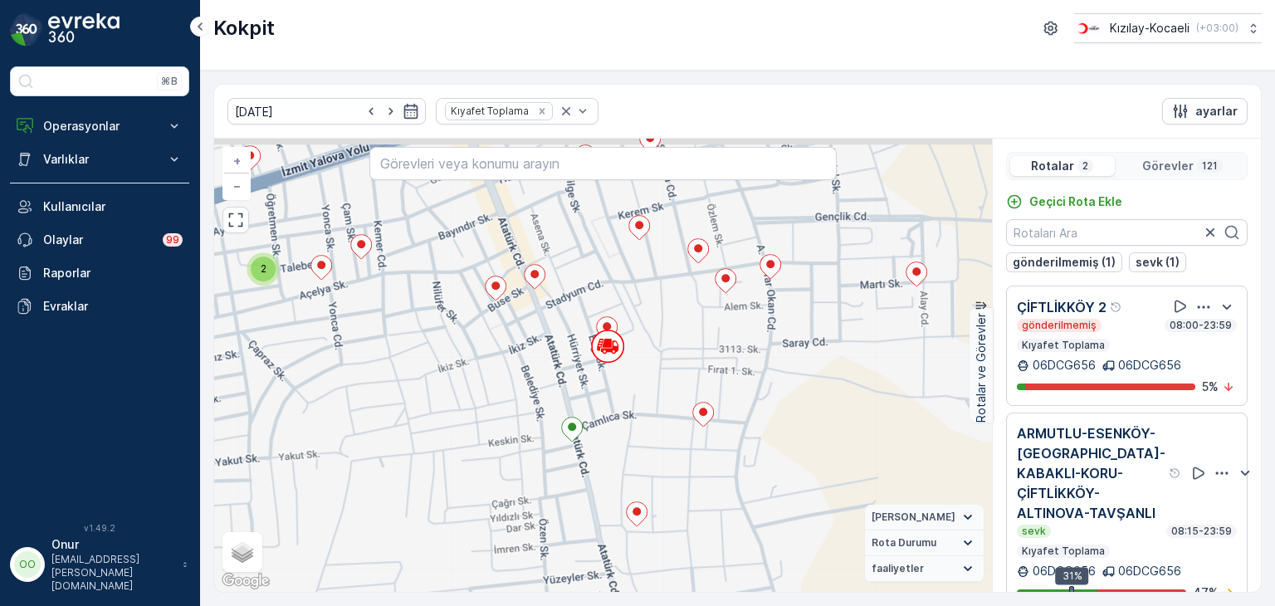
drag, startPoint x: 607, startPoint y: 344, endPoint x: 591, endPoint y: 413, distance: 71.7
click at [591, 413] on div "2 2 2 2 2 2 2 2 + − Uydu Yol haritası Arazi Karışık Leaflet Klavye kısayolları …" at bounding box center [603, 365] width 778 height 453
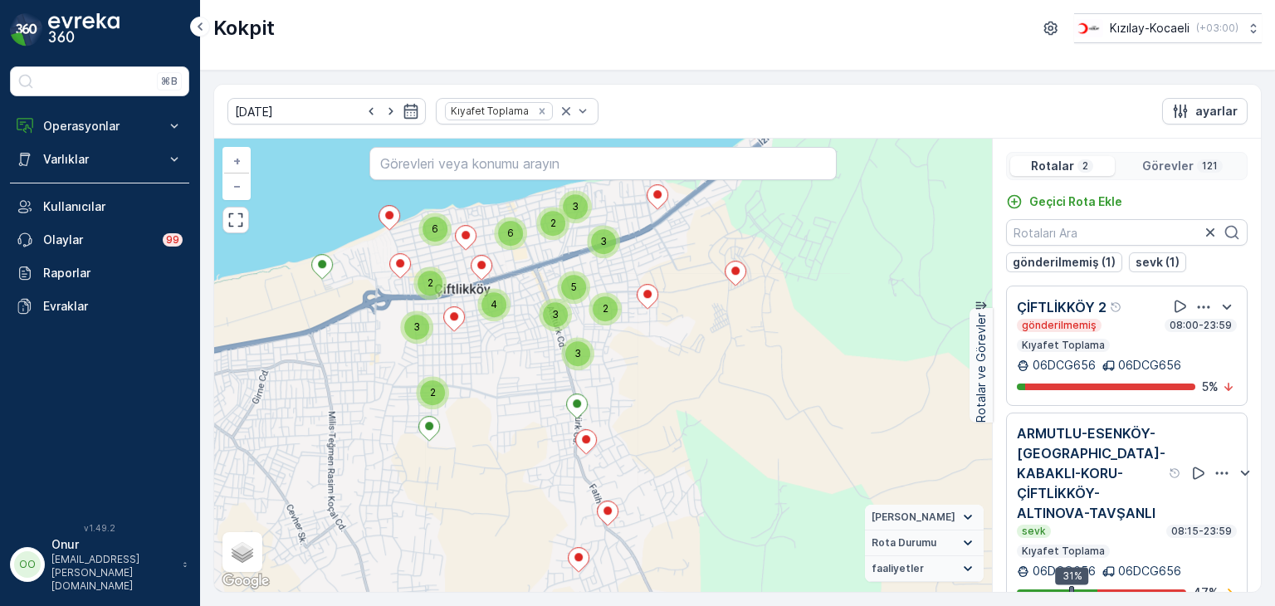
drag, startPoint x: 400, startPoint y: 323, endPoint x: 627, endPoint y: 368, distance: 231.9
click at [627, 368] on div "2 2 3 2 2 3 2 2 2 2 2 2 2 2 3 2 2 2 2 2 2 2 2 3 4 4 2 2 2 2 3 6 3 3 2 3 5 2 6 3…" at bounding box center [603, 365] width 778 height 453
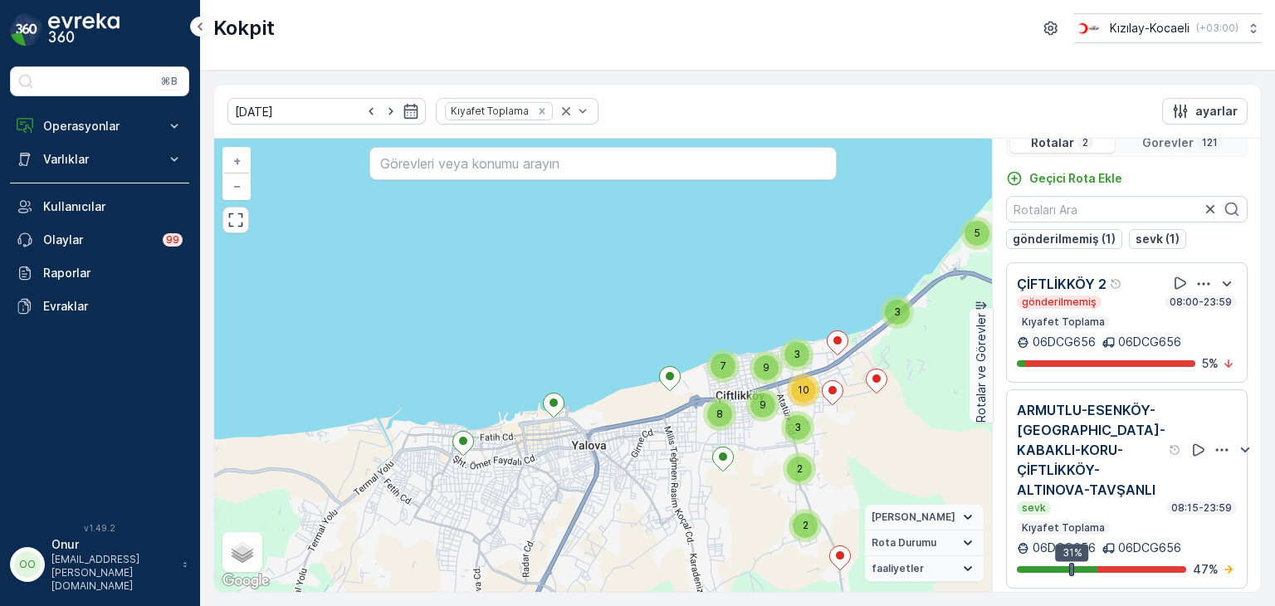
scroll to position [41, 0]
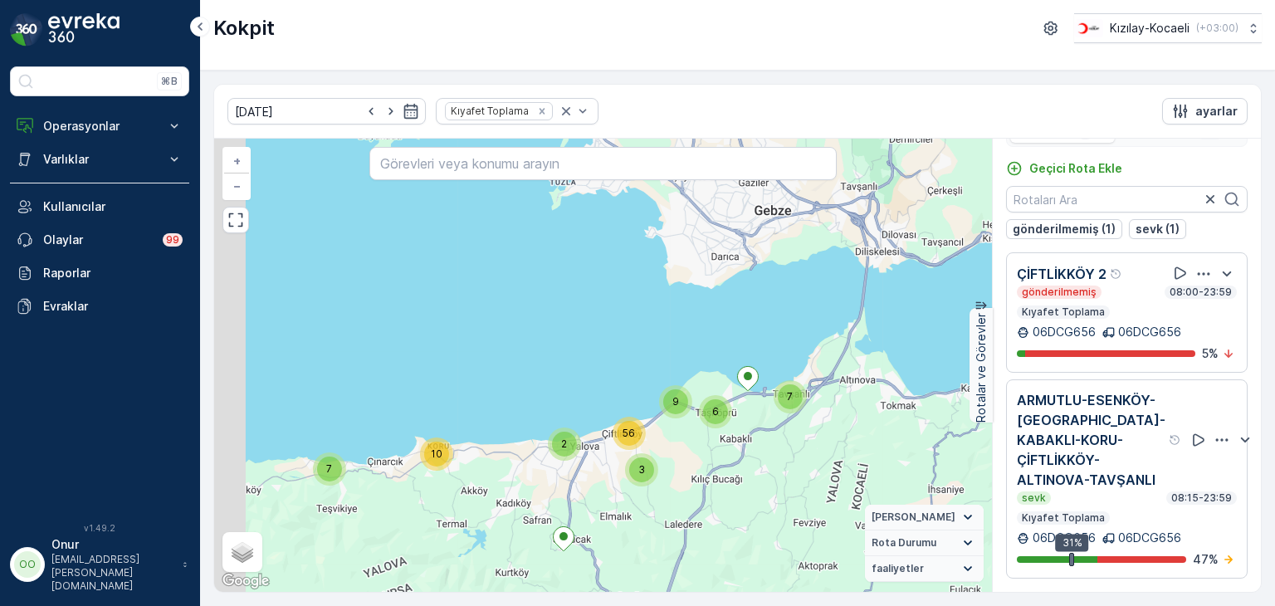
drag, startPoint x: 365, startPoint y: 491, endPoint x: 478, endPoint y: 470, distance: 114.9
click at [478, 470] on div "7 2 8 10 7 7 6 2 9 3 56 + − Uydu Yol haritası Arazi Karışık Leaflet Klavye kısa…" at bounding box center [603, 365] width 778 height 453
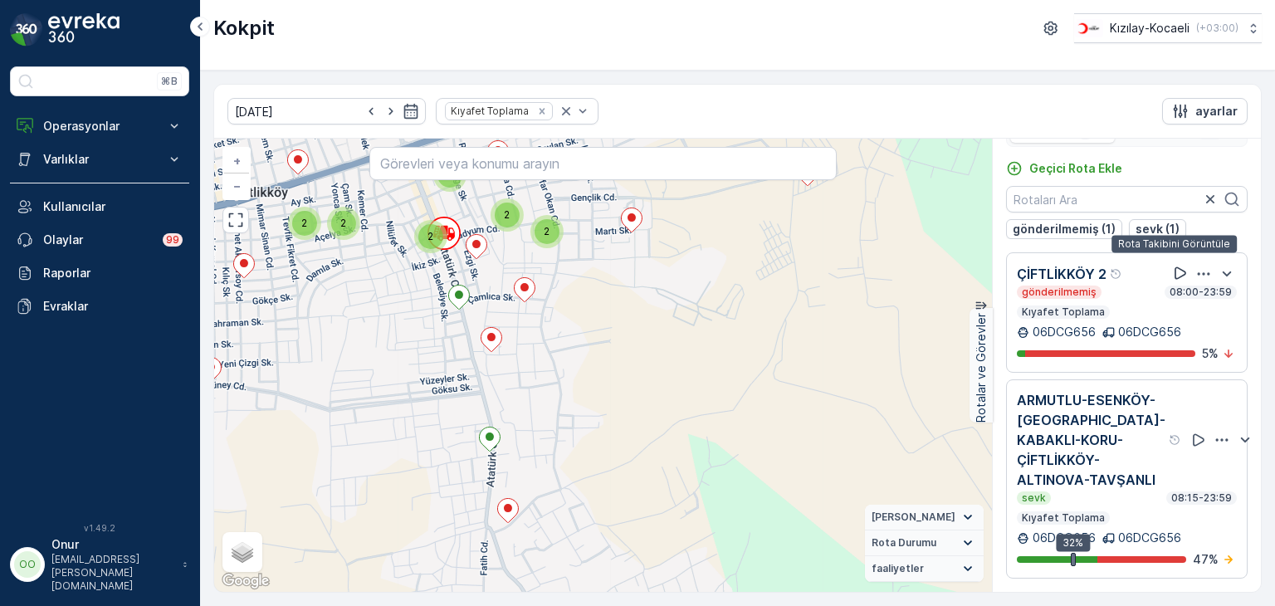
scroll to position [0, 0]
click at [1198, 266] on icon "button" at bounding box center [1203, 274] width 17 height 17
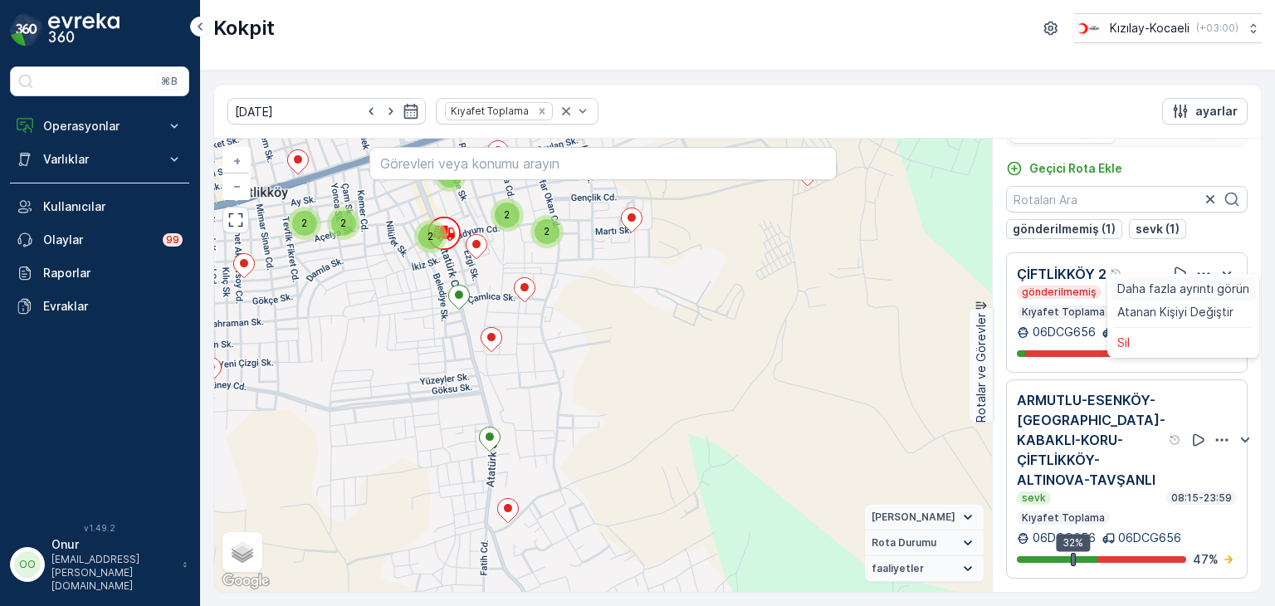
click at [1187, 286] on span "Daha fazla ayrıntı görün" at bounding box center [1183, 288] width 132 height 17
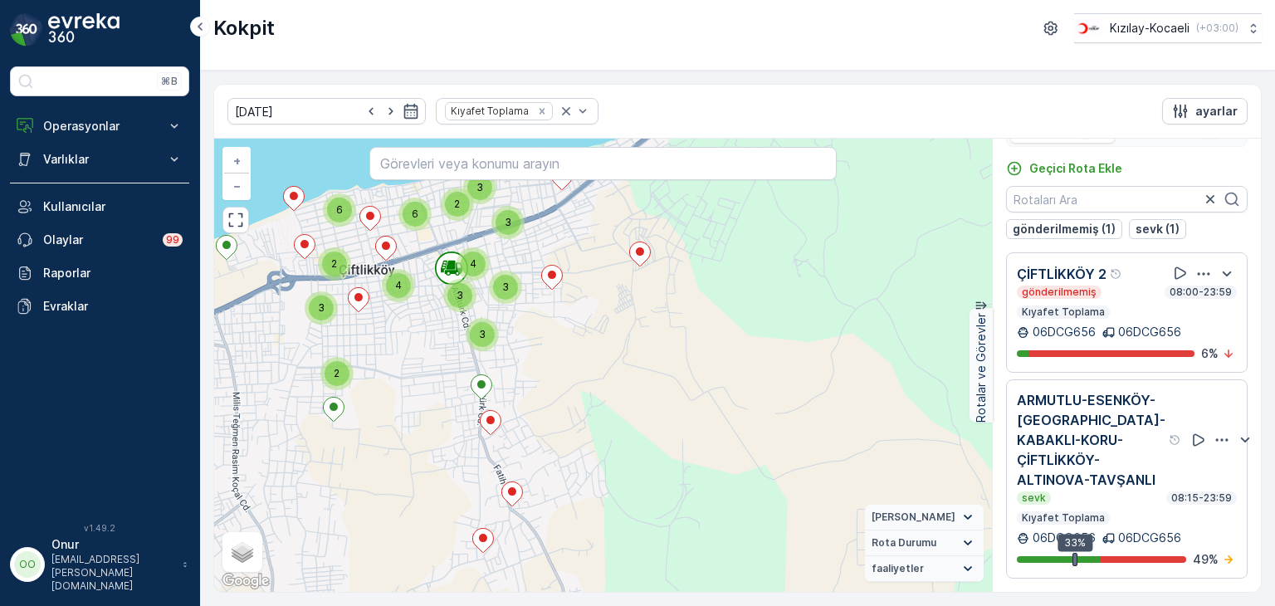
click at [1195, 267] on icon "button" at bounding box center [1203, 274] width 17 height 17
click at [1200, 289] on span "Daha fazla ayrıntı görün" at bounding box center [1183, 288] width 132 height 17
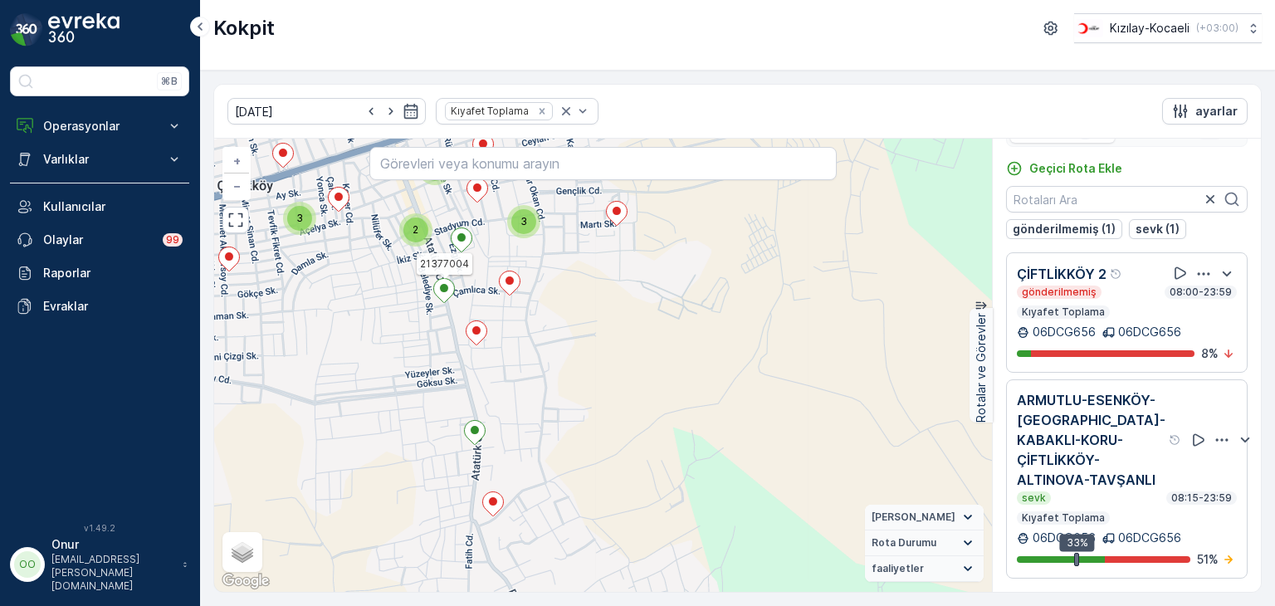
drag, startPoint x: 436, startPoint y: 260, endPoint x: 505, endPoint y: 379, distance: 137.9
click at [505, 379] on div "2 2 2 2 3 3 2 2 2 2 3 2 3 2 2 2 2 3 21377004 + − Uydu Yol haritası Arazi Karışı…" at bounding box center [603, 365] width 778 height 453
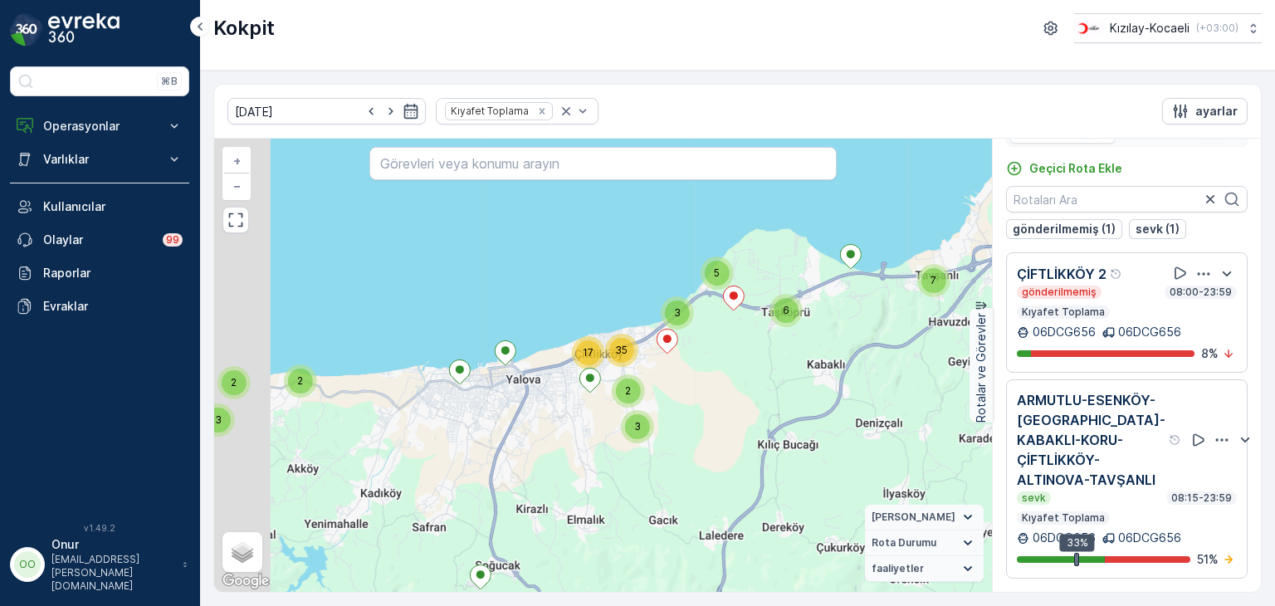
drag, startPoint x: 405, startPoint y: 385, endPoint x: 544, endPoint y: 388, distance: 139.5
click at [544, 388] on div "7 2 3 5 2 2 3 3 2 2 3 7 6 3 5 3 2 17 35 + − Uydu Yol haritası Arazi Karışık Lea…" at bounding box center [603, 365] width 778 height 453
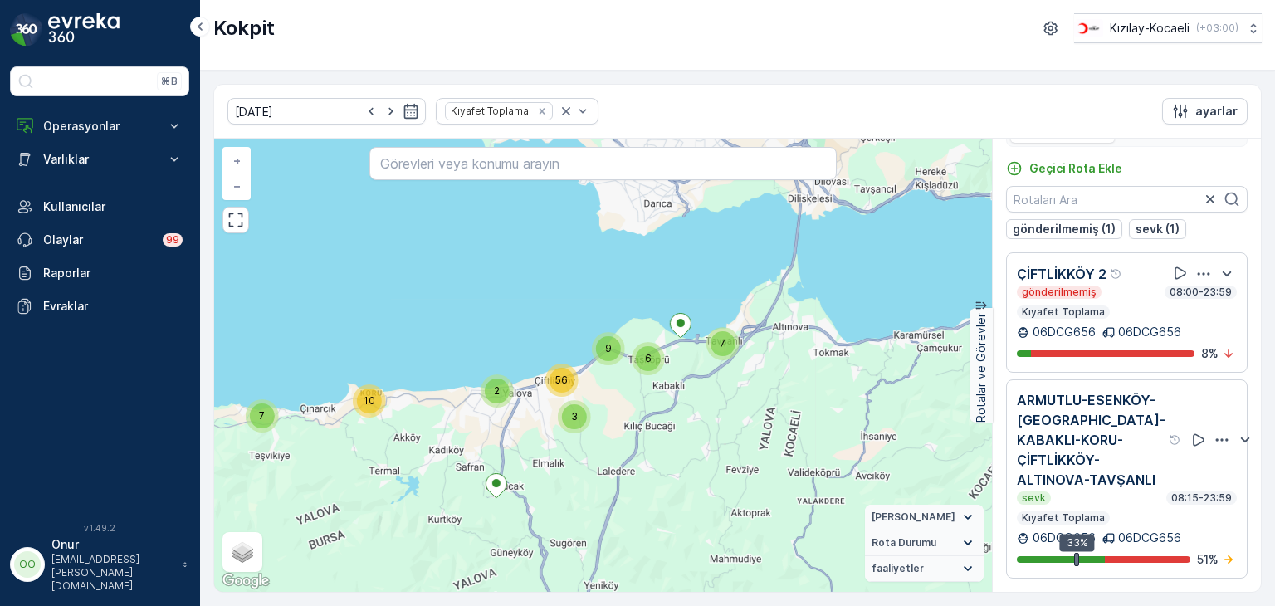
drag, startPoint x: 359, startPoint y: 459, endPoint x: 480, endPoint y: 433, distance: 123.9
click at [480, 433] on div "7 2 8 10 7 7 2 6 9 3 56 + − Uydu Yol haritası Arazi Karışık Leaflet Klavye kısa…" at bounding box center [603, 365] width 778 height 453
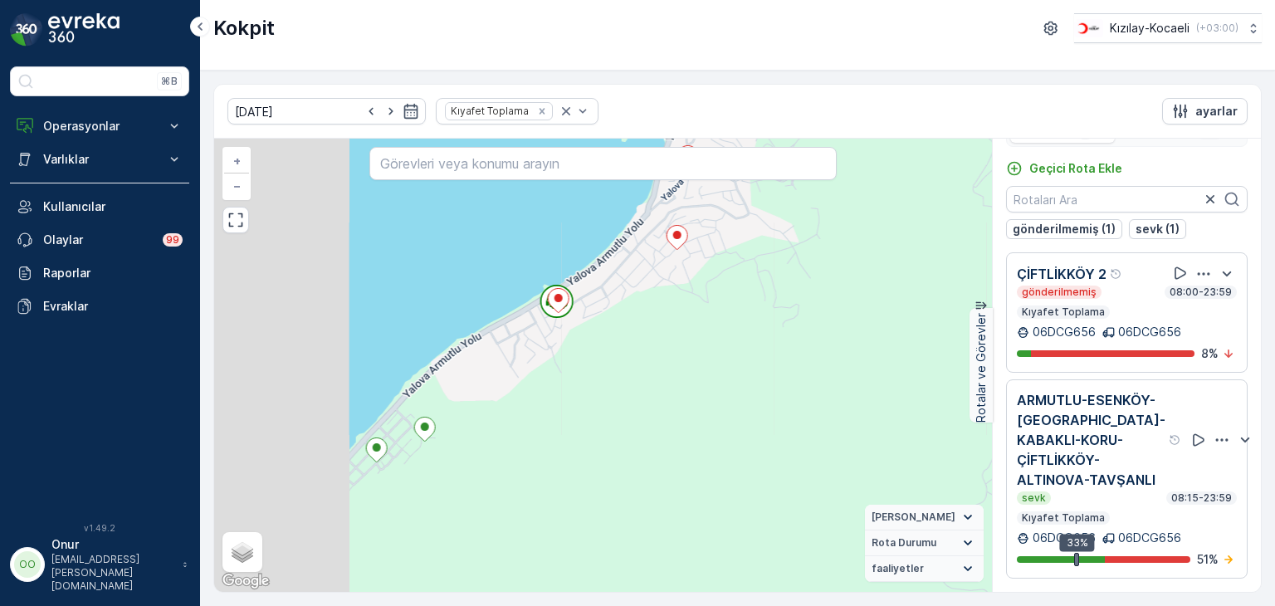
drag, startPoint x: 310, startPoint y: 436, endPoint x: 568, endPoint y: 359, distance: 270.2
click at [568, 359] on div "2 2 2 2 3 3 2 2 2 2 3 2 3 2 2 2 2 3 + − Uydu Yol haritası Arazi Karışık Leaflet…" at bounding box center [603, 365] width 778 height 453
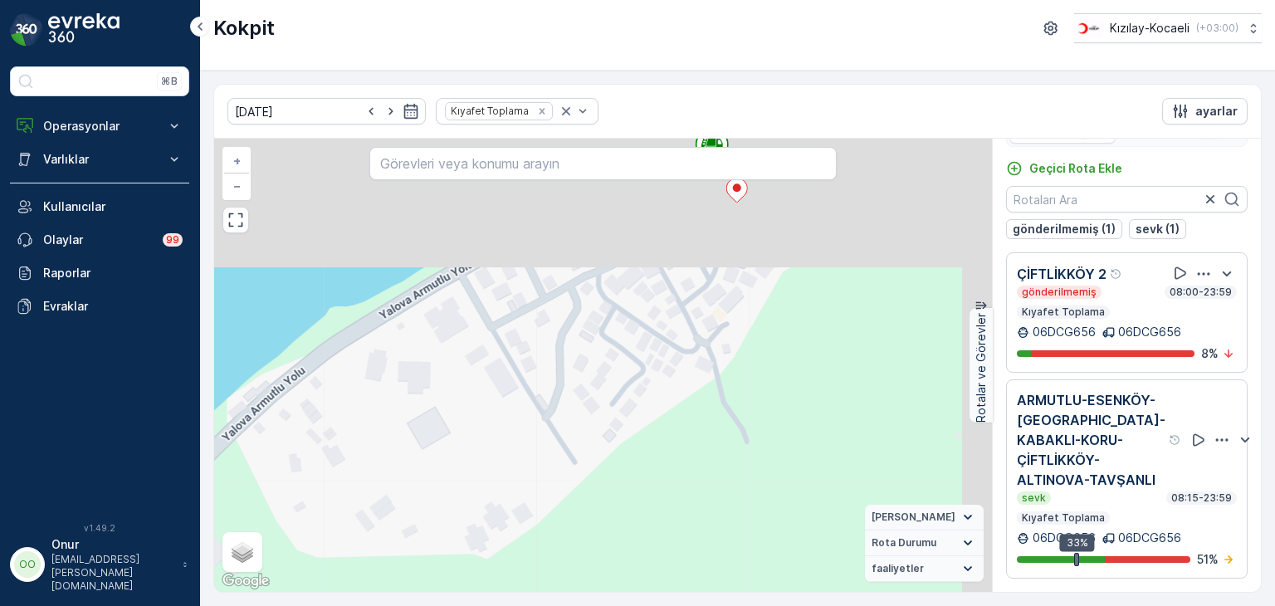
drag, startPoint x: 619, startPoint y: 316, endPoint x: 391, endPoint y: 600, distance: 364.2
click at [391, 600] on div "03.09.2025 Kıyafet Toplama ayarlar 2 2 + − Uydu Yol haritası Arazi Karışık Leaf…" at bounding box center [737, 338] width 1075 height 535
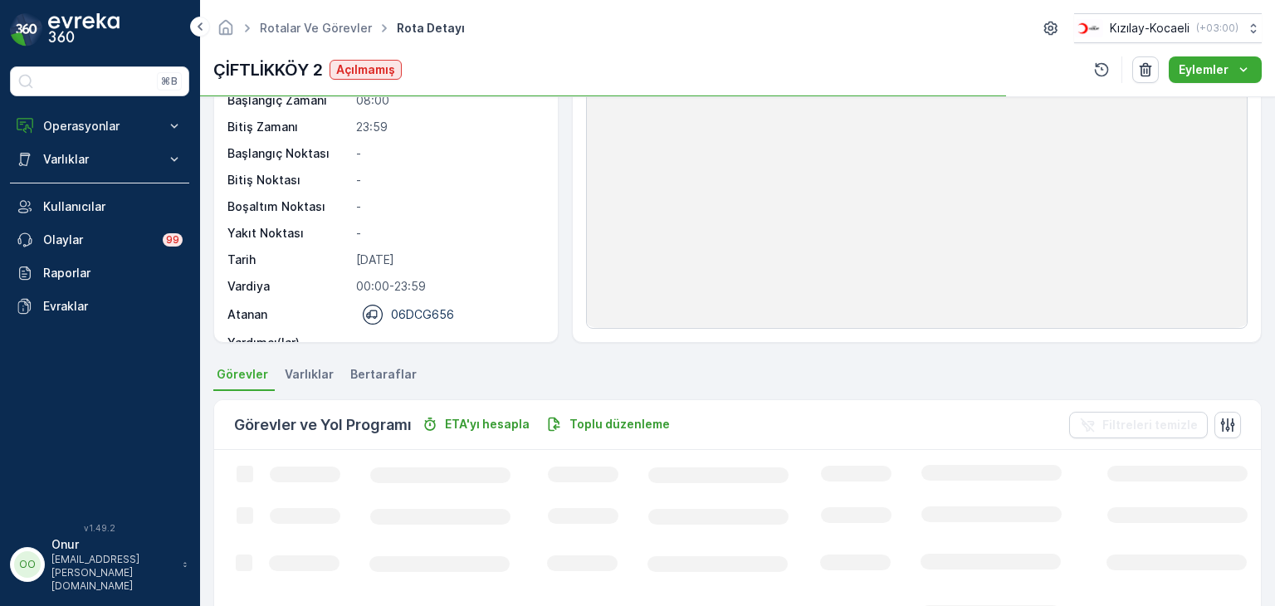
scroll to position [332, 0]
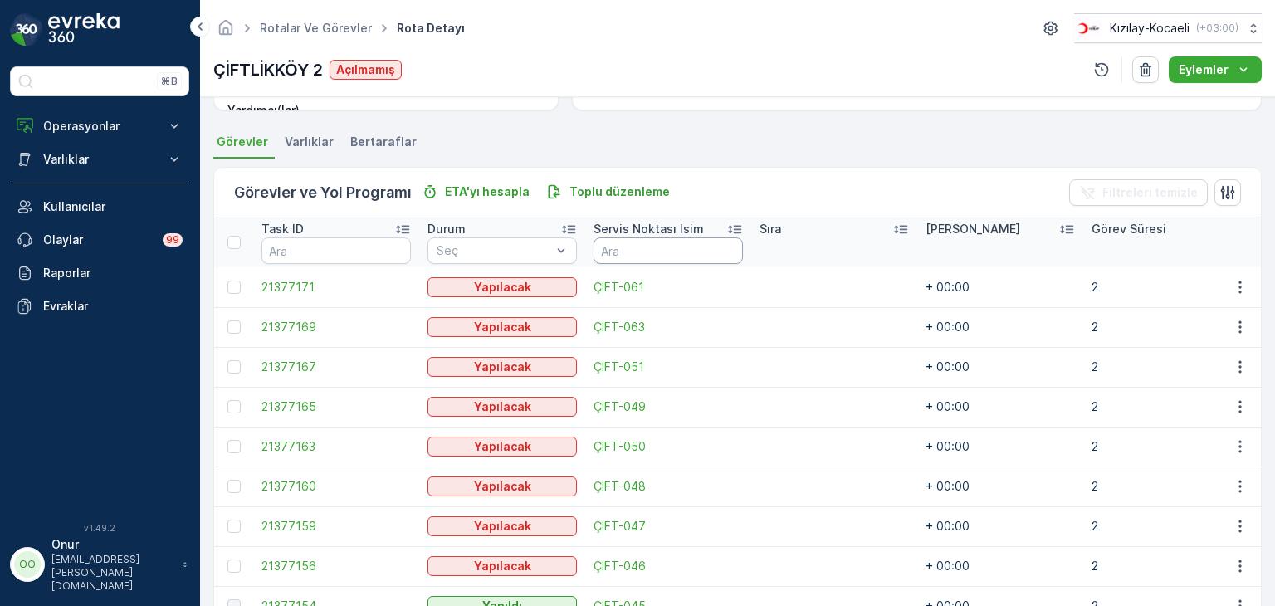
click at [625, 246] on input "text" at bounding box center [667, 250] width 149 height 27
type input "047"
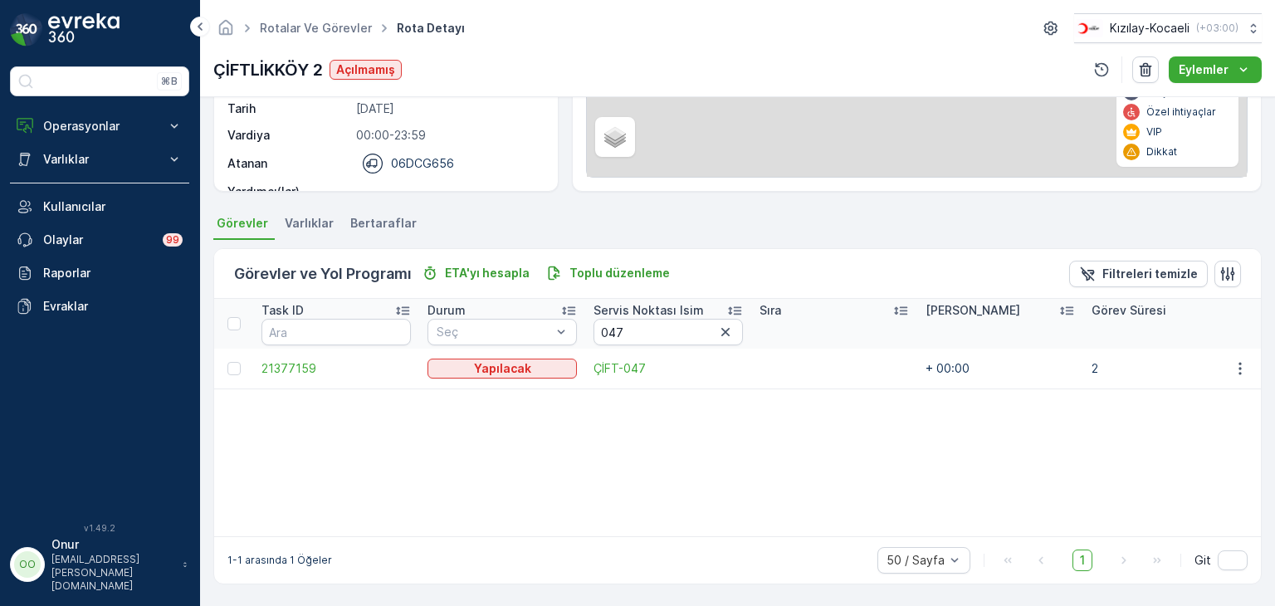
scroll to position [249, 0]
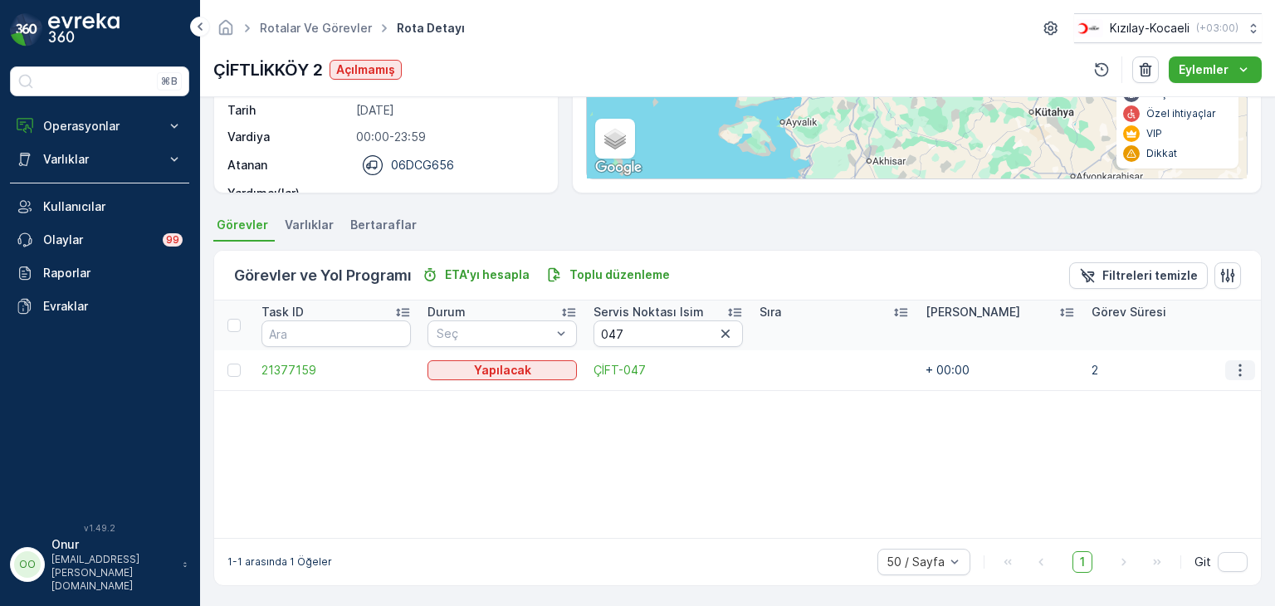
click at [1233, 368] on icon "button" at bounding box center [1240, 370] width 17 height 17
click at [1202, 393] on span "Daha fazla ayrıntı görün" at bounding box center [1201, 393] width 132 height 17
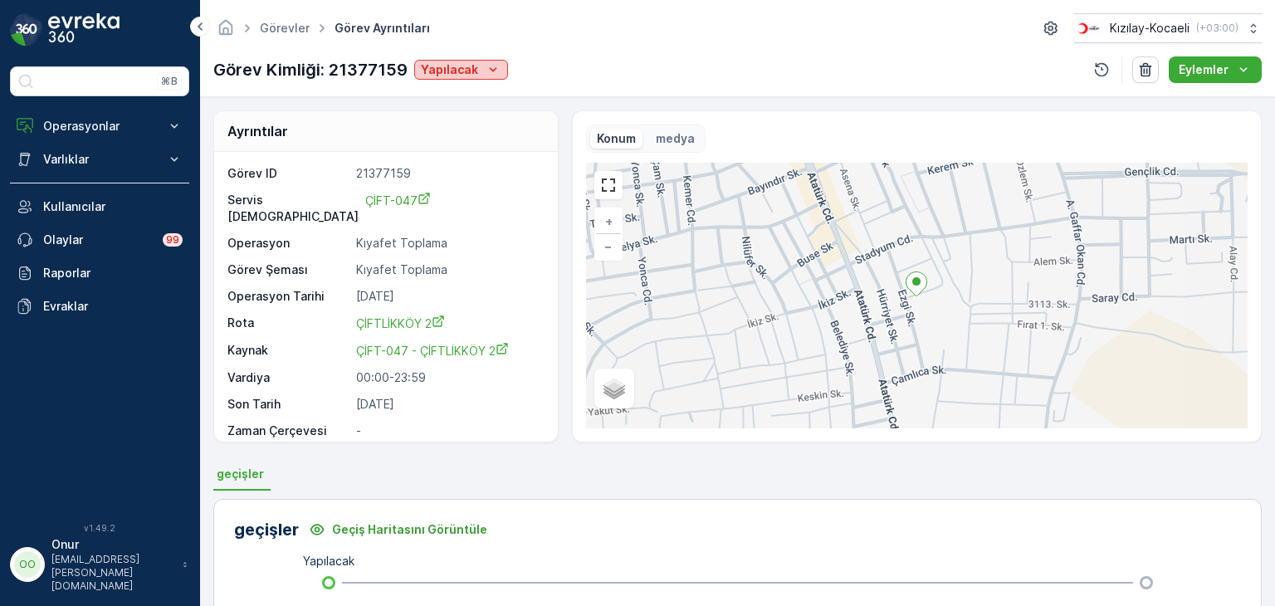
click at [485, 66] on icon "Yapılacak" at bounding box center [493, 69] width 17 height 17
click at [448, 94] on span "Yapıldı" at bounding box center [441, 94] width 36 height 17
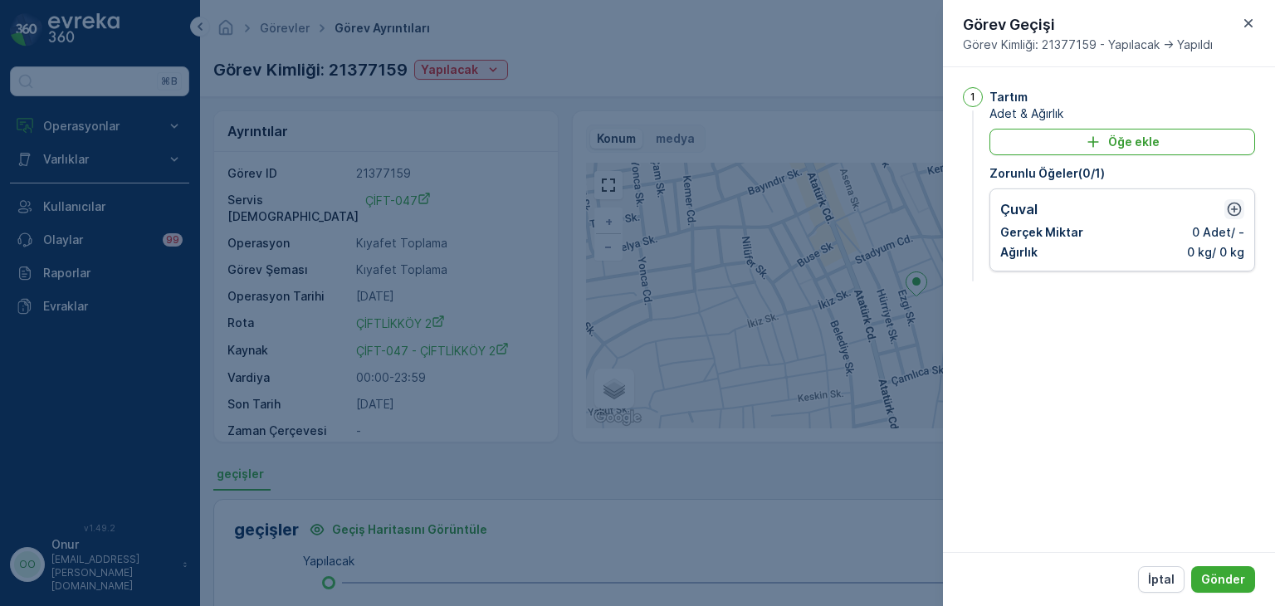
click at [1238, 212] on icon "button" at bounding box center [1234, 209] width 14 height 14
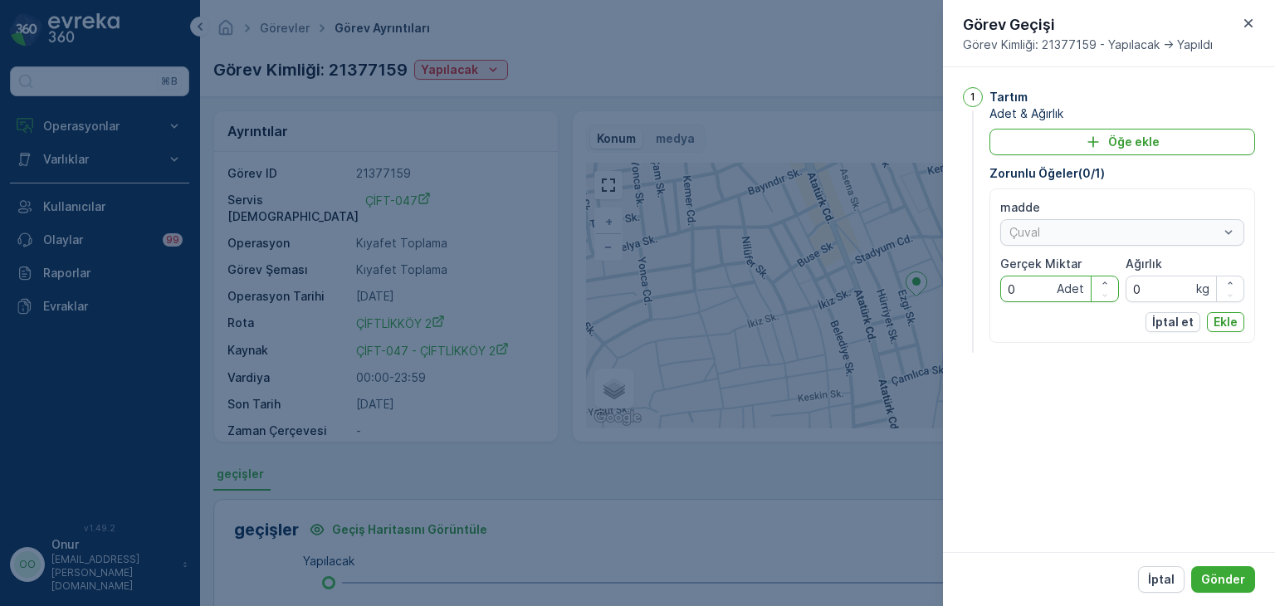
drag, startPoint x: 1032, startPoint y: 288, endPoint x: 986, endPoint y: 288, distance: 45.6
click at [986, 288] on div "1 Tartım Adet & Ağırlık Öğe ekle Zorunlu Öğeler ( 0 / 1 ) madde Çuval Gerçek Mi…" at bounding box center [1109, 221] width 292 height 269
type Miktar "6"
drag, startPoint x: 1162, startPoint y: 292, endPoint x: 1129, endPoint y: 291, distance: 33.2
click at [1129, 291] on input "0" at bounding box center [1184, 289] width 119 height 27
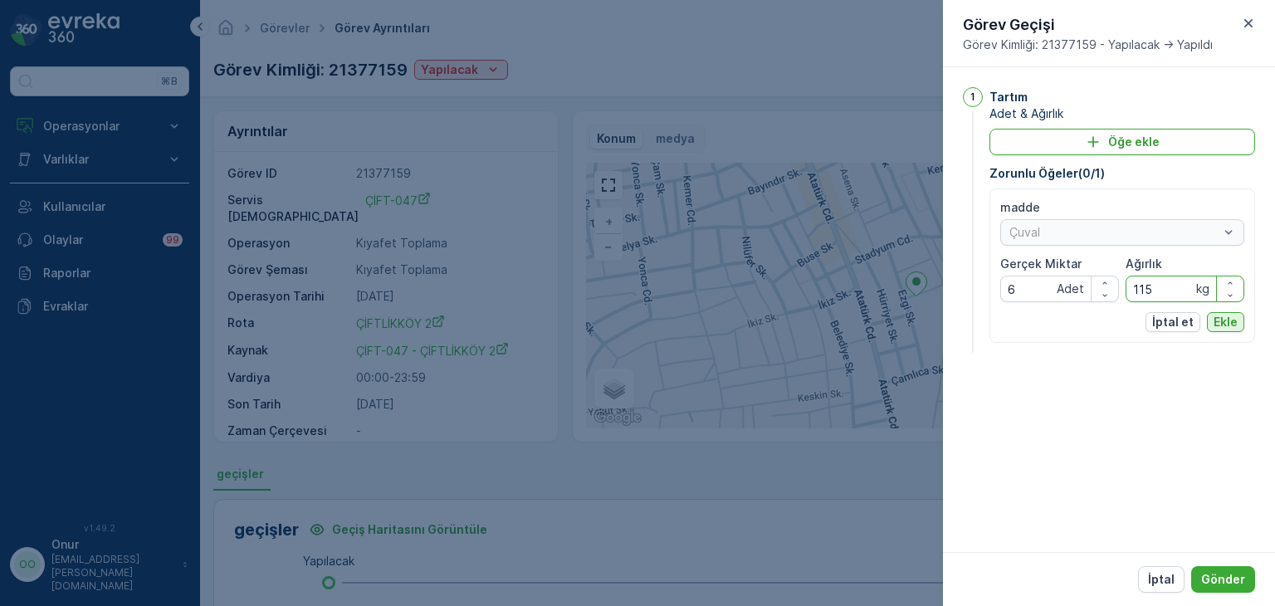
type input "115"
click at [1222, 320] on p "Ekle" at bounding box center [1225, 322] width 24 height 17
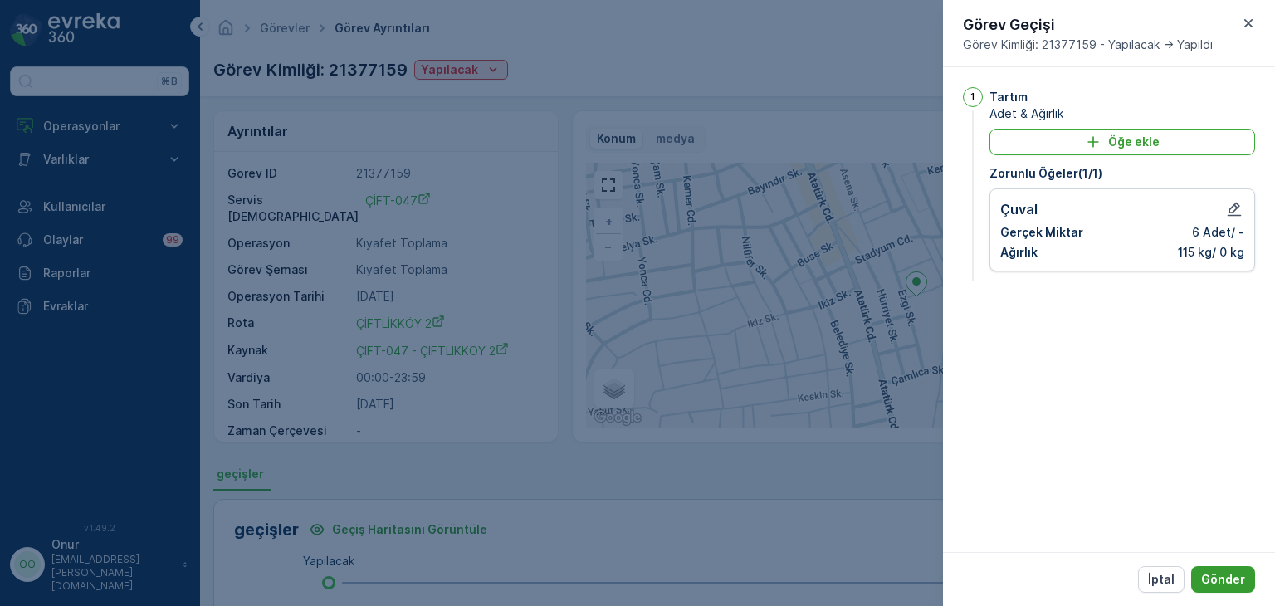
click at [1237, 568] on button "Gönder" at bounding box center [1223, 579] width 64 height 27
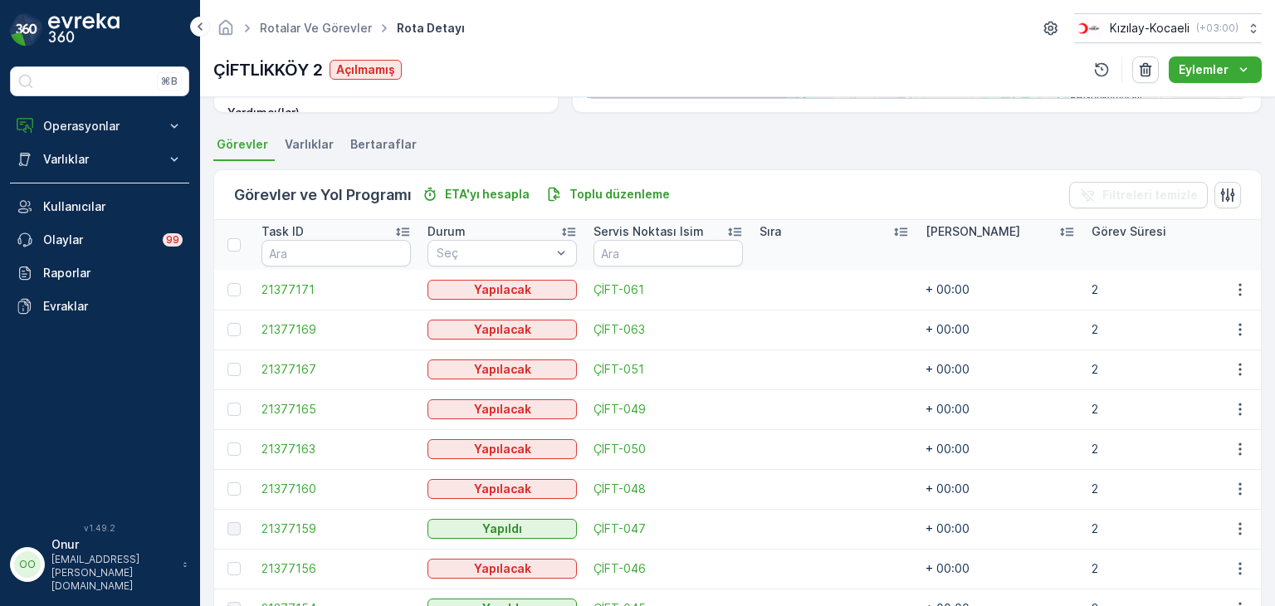
scroll to position [332, 0]
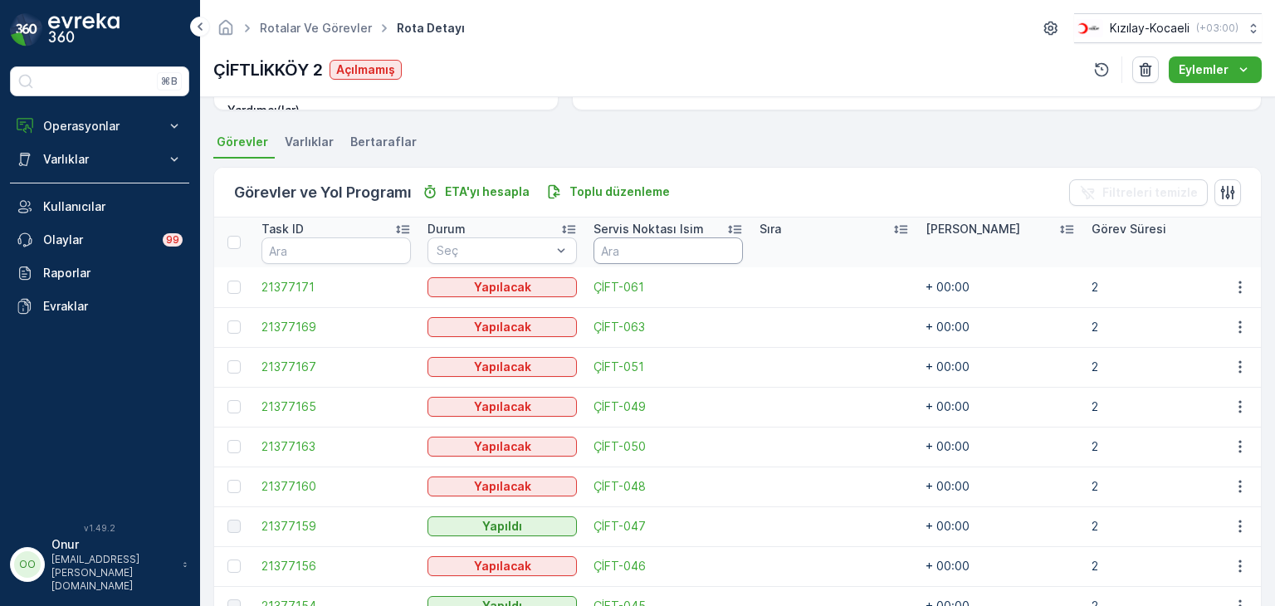
click at [640, 254] on input "text" at bounding box center [667, 250] width 149 height 27
type input "ÇİFT"
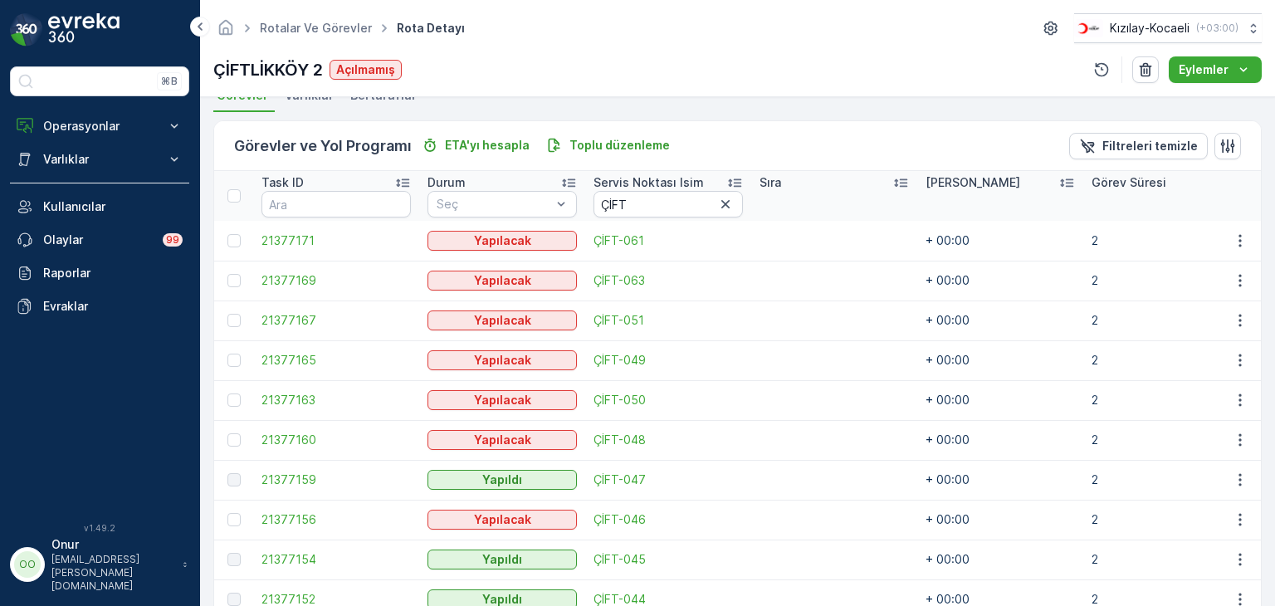
scroll to position [279, 0]
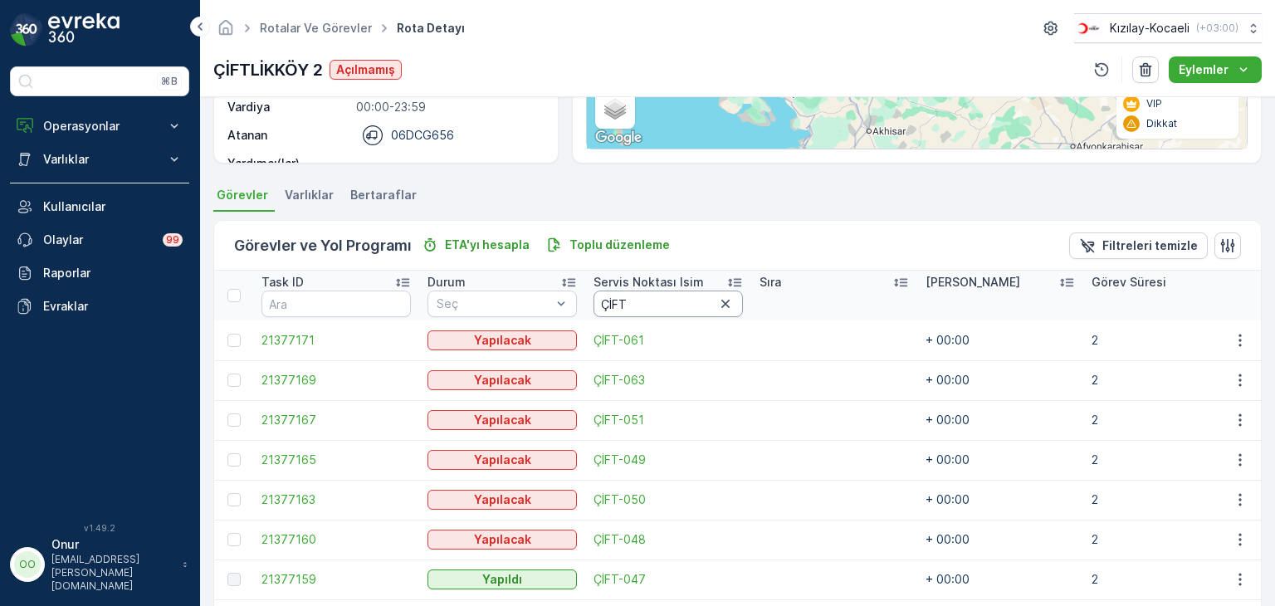
click at [644, 300] on input "ÇİFT" at bounding box center [667, 303] width 149 height 27
type input "ÇİFT 006"
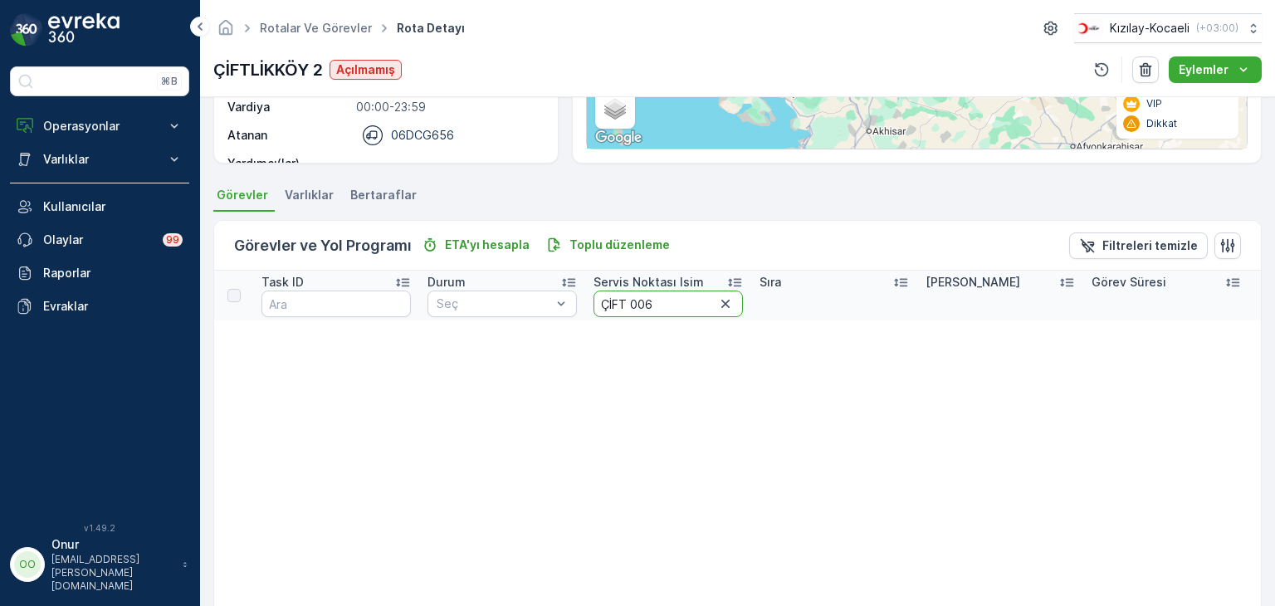
click at [628, 305] on input "ÇİFT 006" at bounding box center [667, 303] width 149 height 27
type input "ÇİFT006"
click at [636, 300] on input "ÇİFT006" at bounding box center [667, 303] width 149 height 27
type input "ÇİFT06"
drag, startPoint x: 689, startPoint y: 303, endPoint x: 559, endPoint y: 290, distance: 130.1
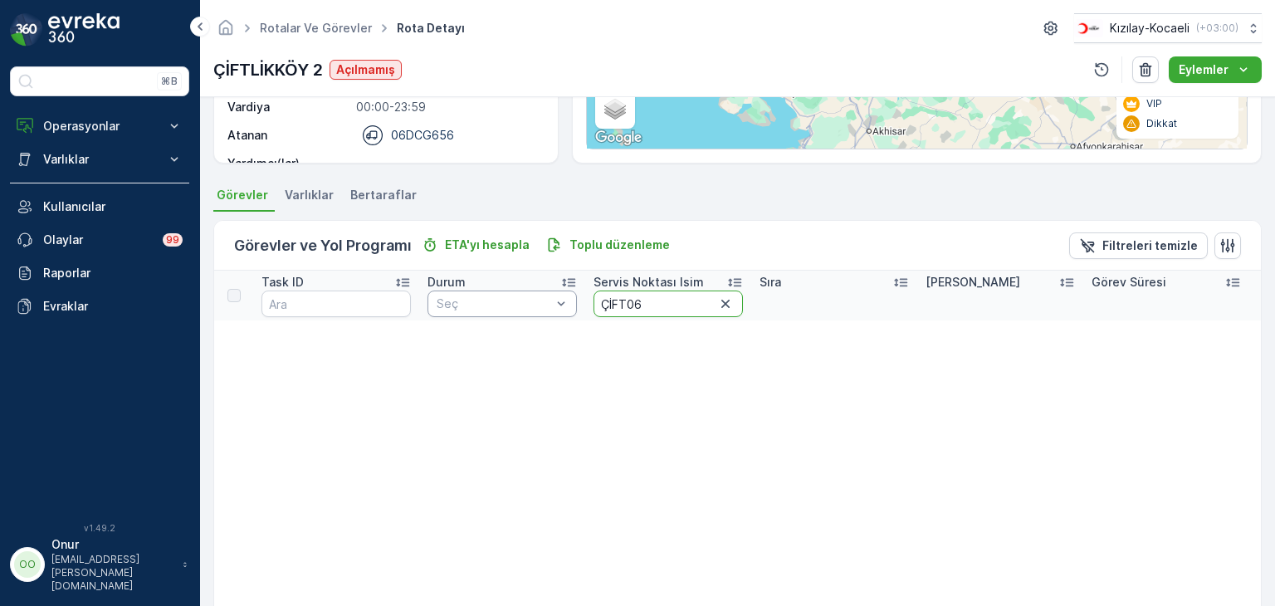
click at [559, 290] on tr "Task ID Durum Seç Servis Noktası Isim ÇİFT06 Sıra Tahmini Süre Görev Süresi Zam…" at bounding box center [824, 296] width 1221 height 50
type input "006"
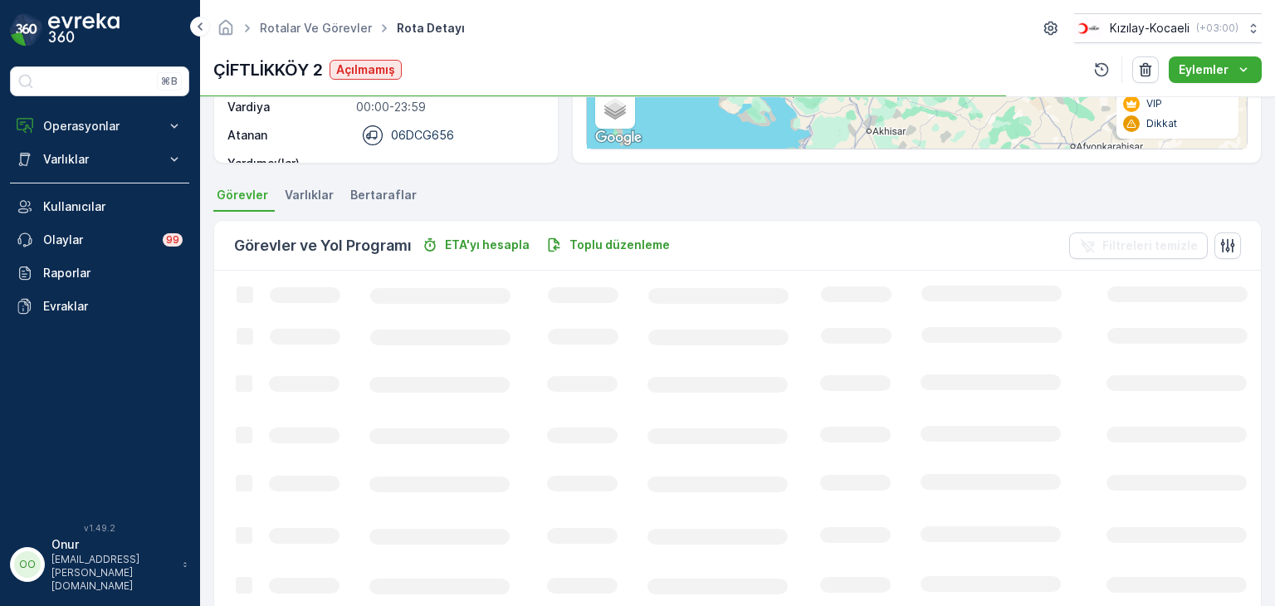
scroll to position [249, 0]
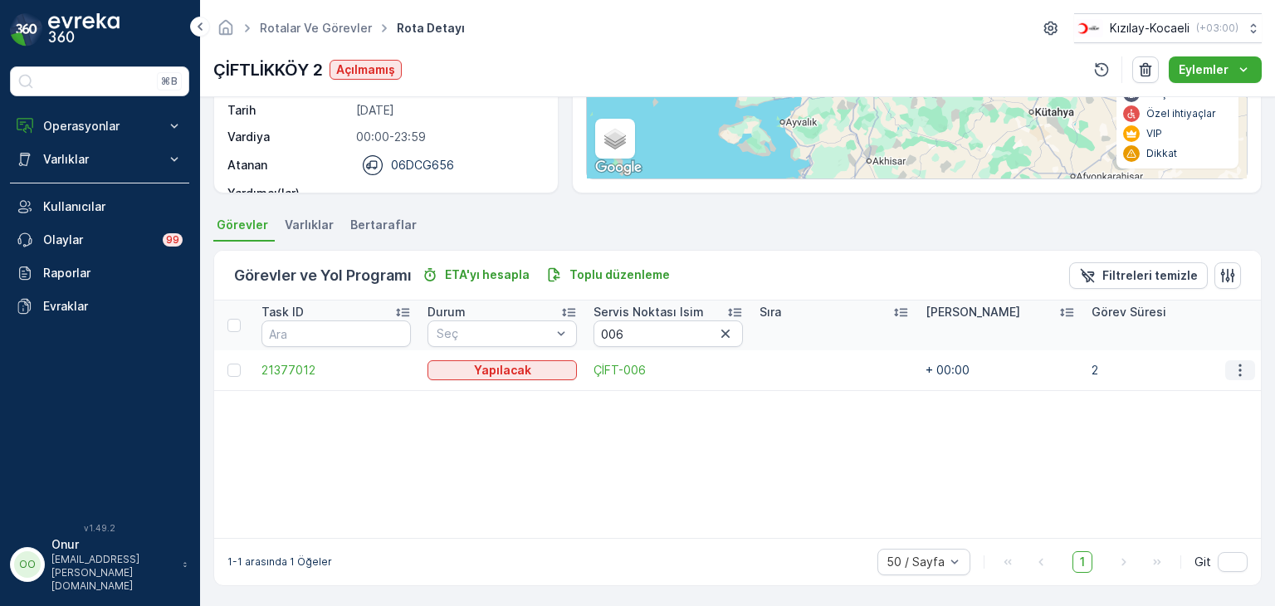
click at [1232, 375] on icon "button" at bounding box center [1240, 370] width 17 height 17
click at [1204, 394] on span "Daha fazla ayrıntı görün" at bounding box center [1201, 393] width 132 height 17
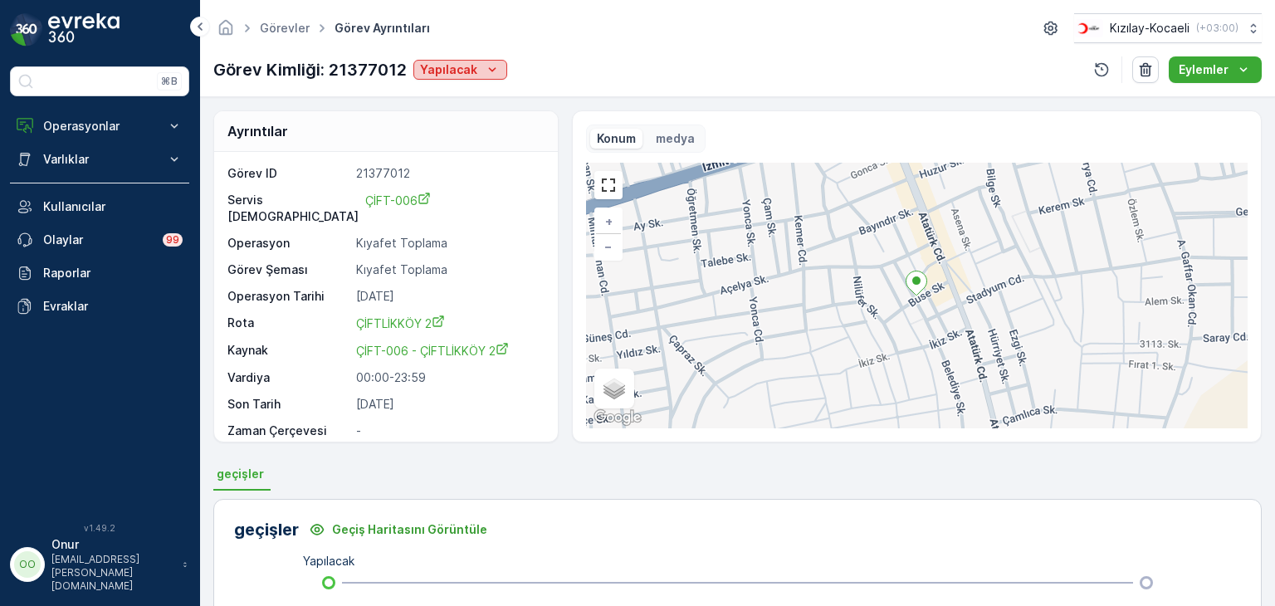
click at [484, 73] on icon "Yapılacak" at bounding box center [492, 69] width 17 height 17
click at [447, 91] on span "Yapıldı" at bounding box center [441, 94] width 36 height 17
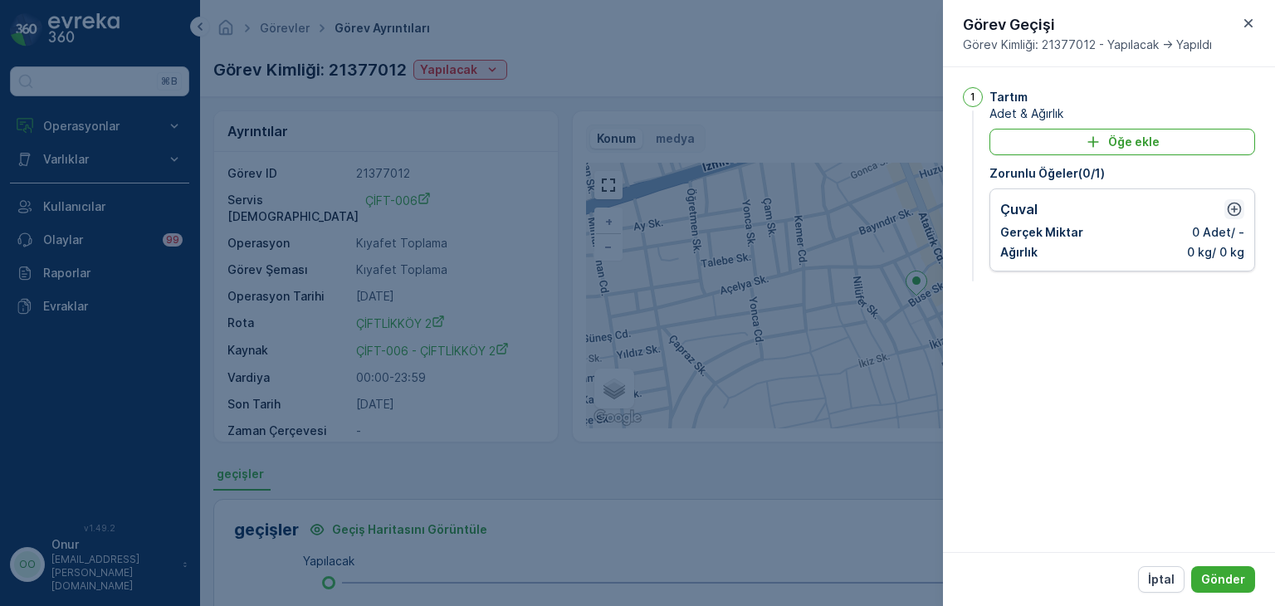
click at [1225, 214] on button "button" at bounding box center [1234, 209] width 20 height 20
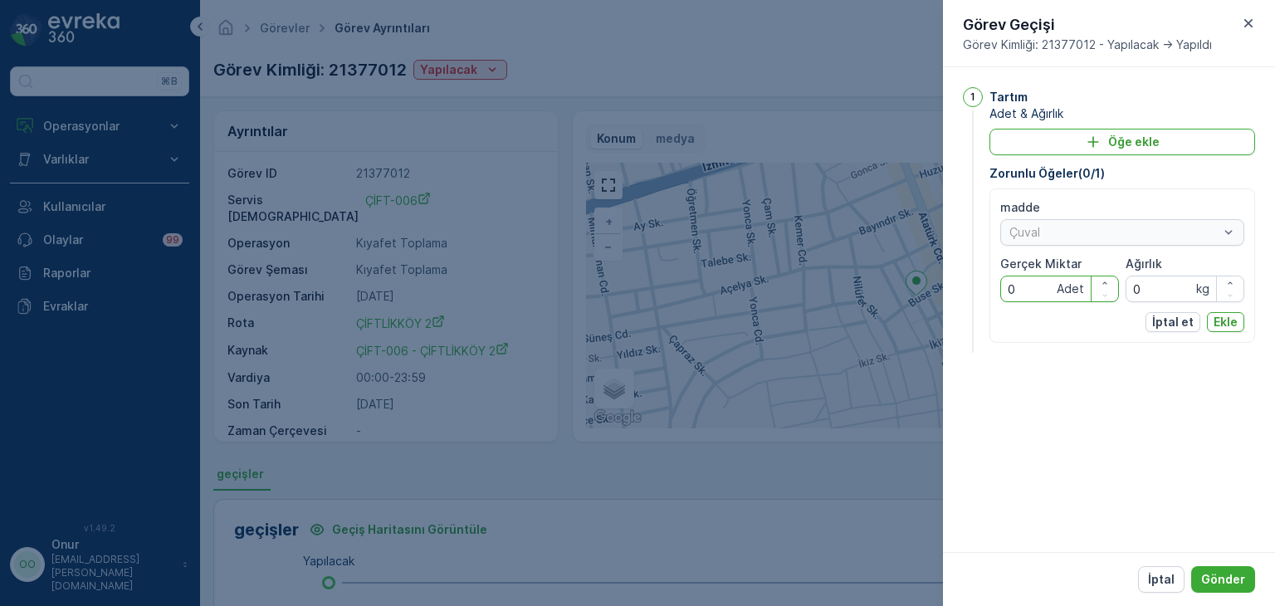
drag, startPoint x: 1032, startPoint y: 293, endPoint x: 991, endPoint y: 293, distance: 40.7
click at [991, 293] on div "madde Çuval Gerçek Miktar 0 Adet Ağırlık 0 kg İptal et Ekle" at bounding box center [1122, 265] width 266 height 154
type Miktar "6"
drag, startPoint x: 1147, startPoint y: 294, endPoint x: 1038, endPoint y: 294, distance: 108.7
click at [1038, 294] on div "madde Çuval Gerçek Miktar 6 Adet Ağırlık 0 kg" at bounding box center [1122, 250] width 244 height 103
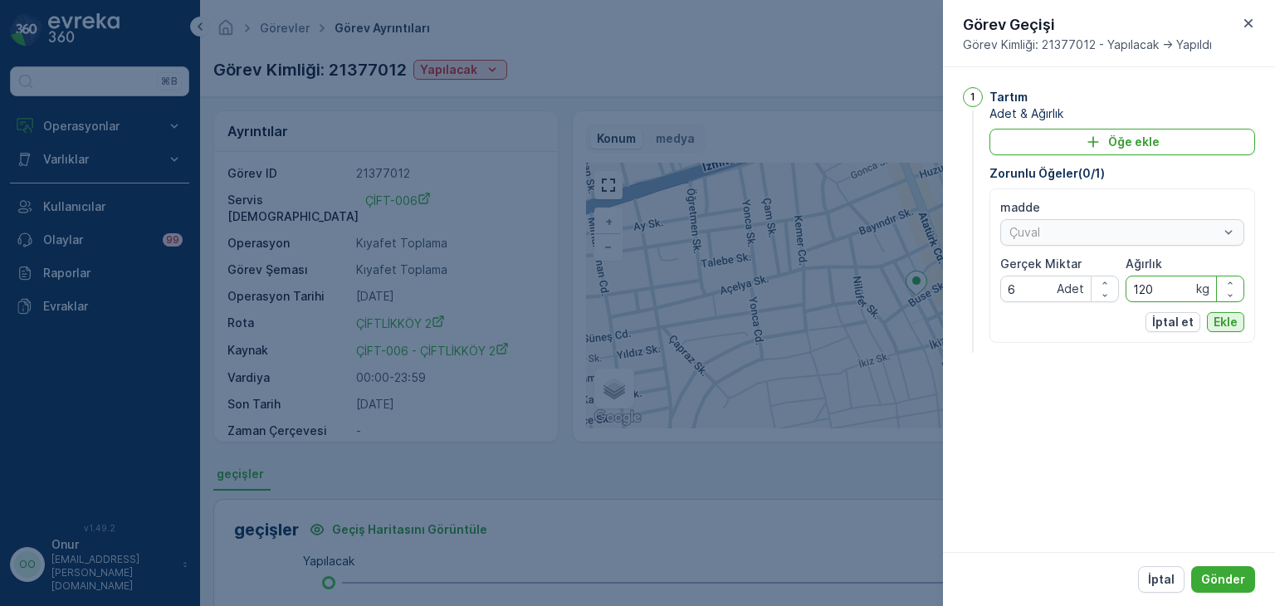
type input "120"
click at [1223, 323] on p "Ekle" at bounding box center [1225, 322] width 24 height 17
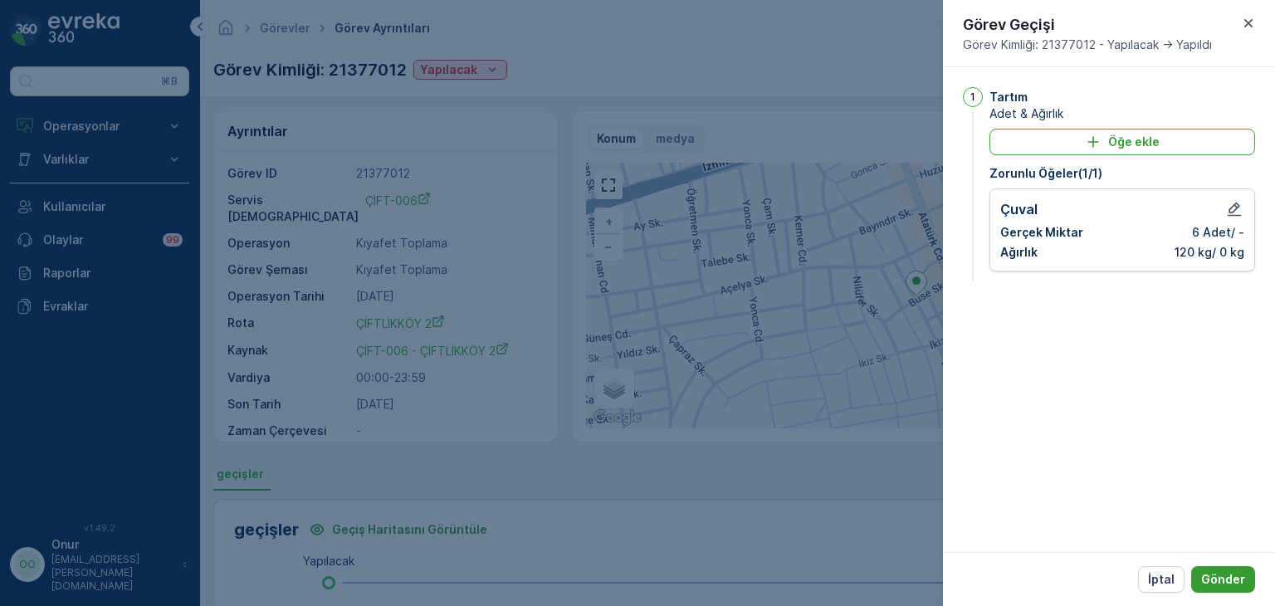
click at [1201, 578] on button "Gönder" at bounding box center [1223, 579] width 64 height 27
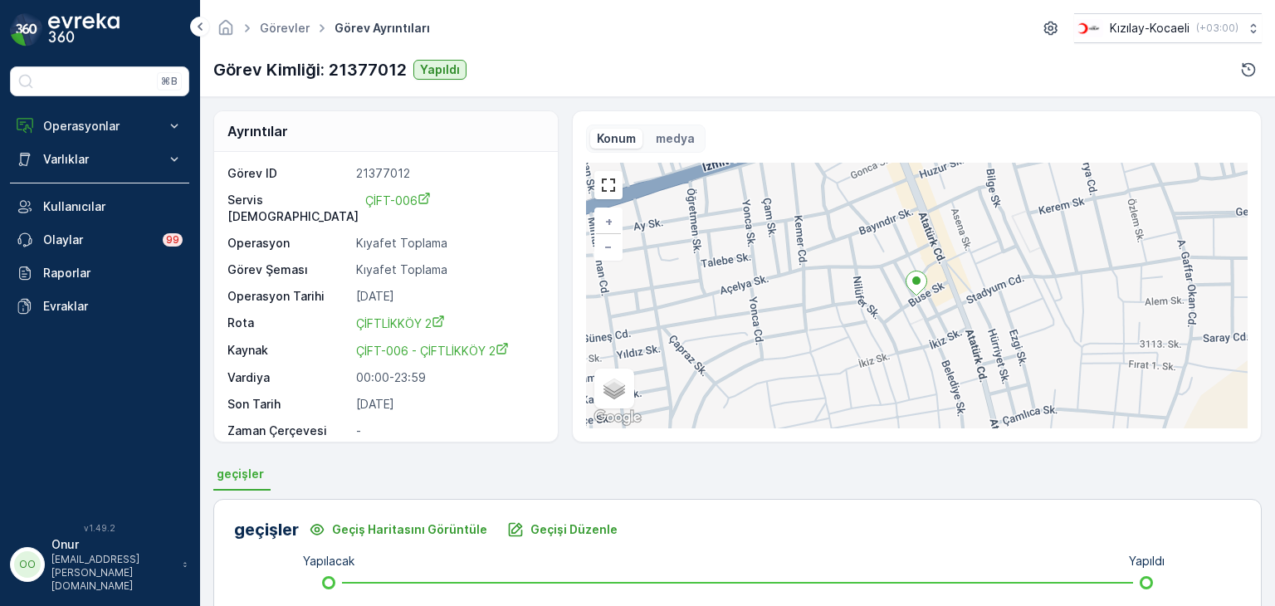
scroll to position [332, 0]
